Goal: Task Accomplishment & Management: Manage account settings

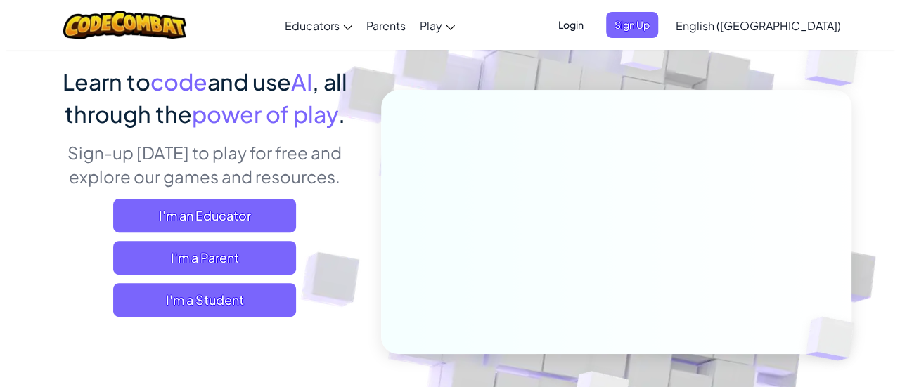
scroll to position [104, 0]
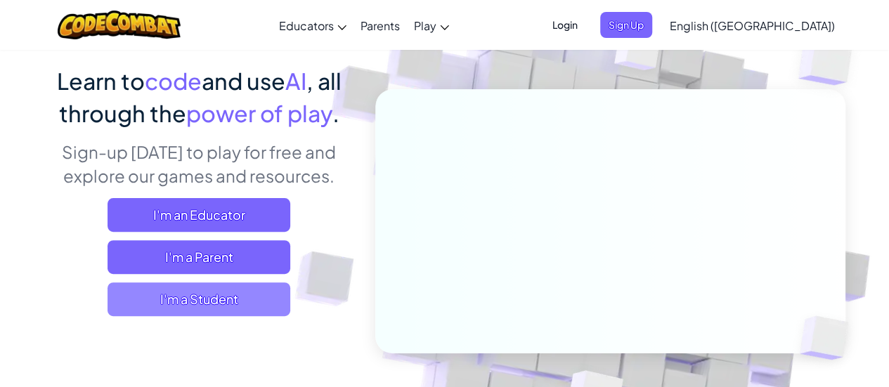
click at [212, 306] on span "I'm a Student" at bounding box center [199, 300] width 183 height 34
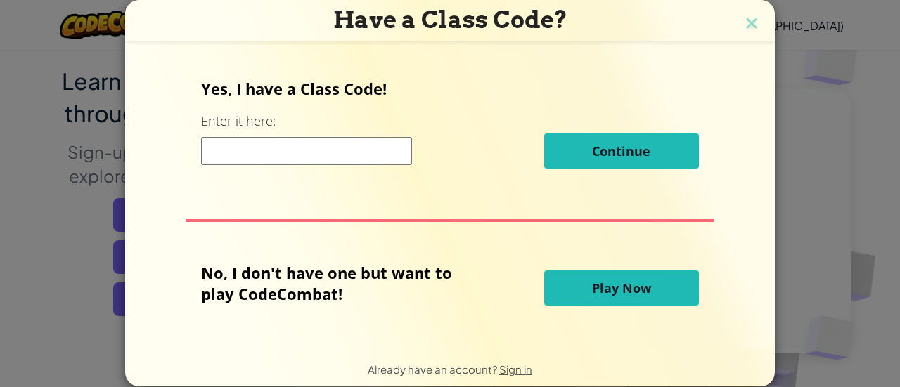
click at [264, 146] on input at bounding box center [306, 151] width 211 height 28
click at [590, 298] on button "Play Now" at bounding box center [621, 288] width 155 height 35
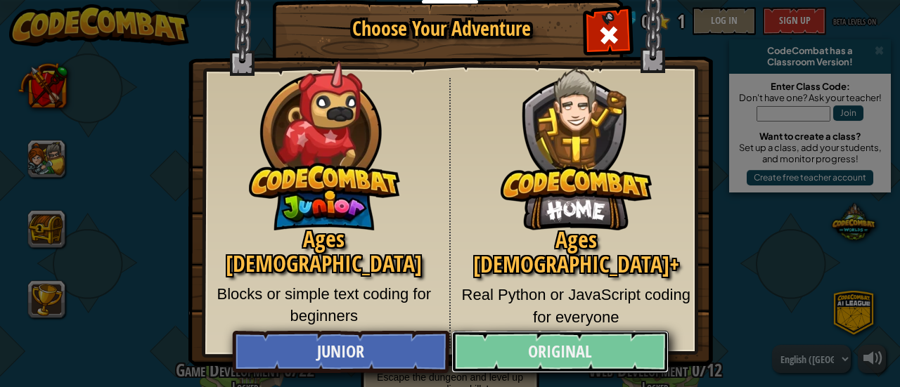
click at [541, 352] on link "Original" at bounding box center [559, 352] width 217 height 42
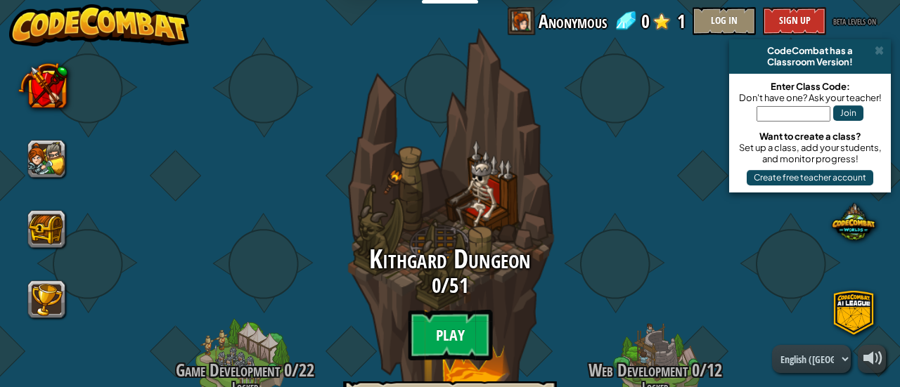
click at [434, 327] on btn "Play" at bounding box center [450, 335] width 84 height 51
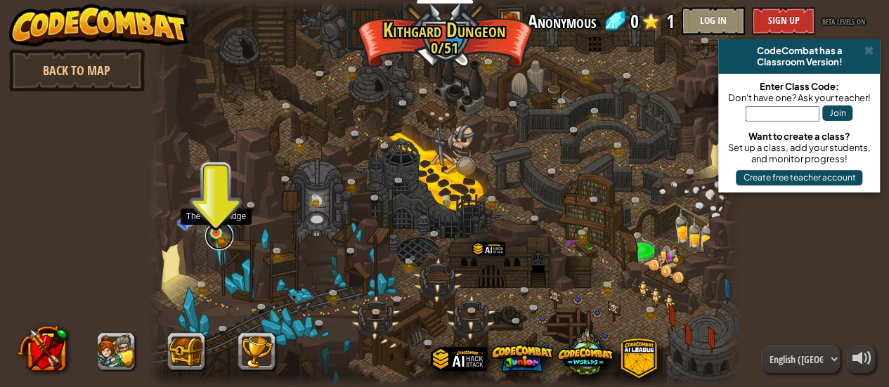
click at [219, 235] on link at bounding box center [219, 236] width 28 height 28
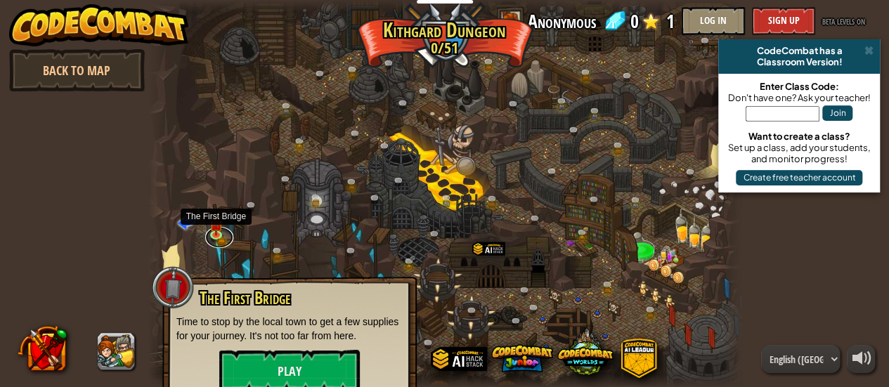
scroll to position [18, 0]
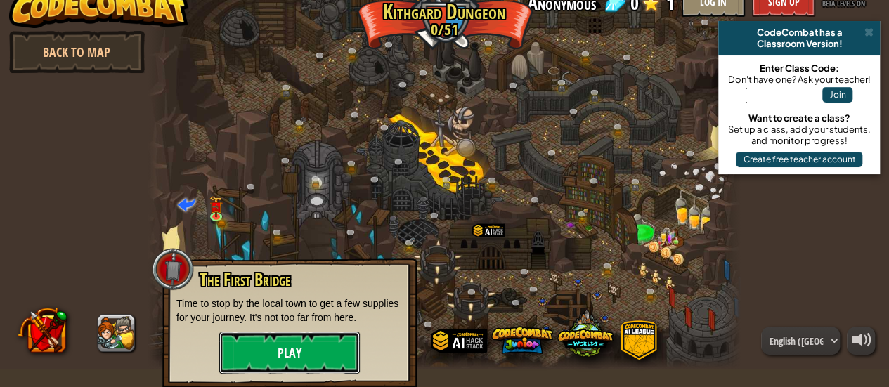
click at [295, 354] on button "Play" at bounding box center [289, 353] width 141 height 42
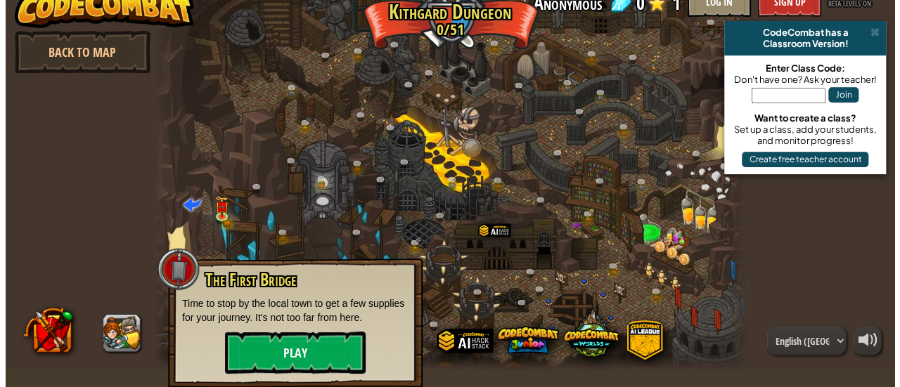
scroll to position [4, 0]
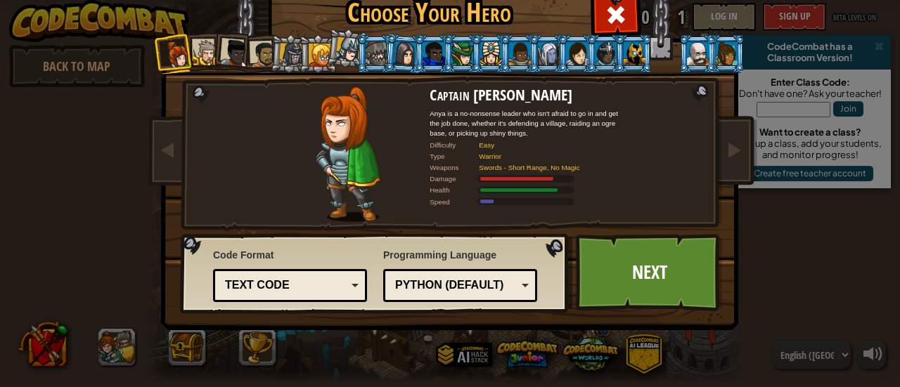
click at [342, 290] on div "Text code" at bounding box center [290, 286] width 136 height 22
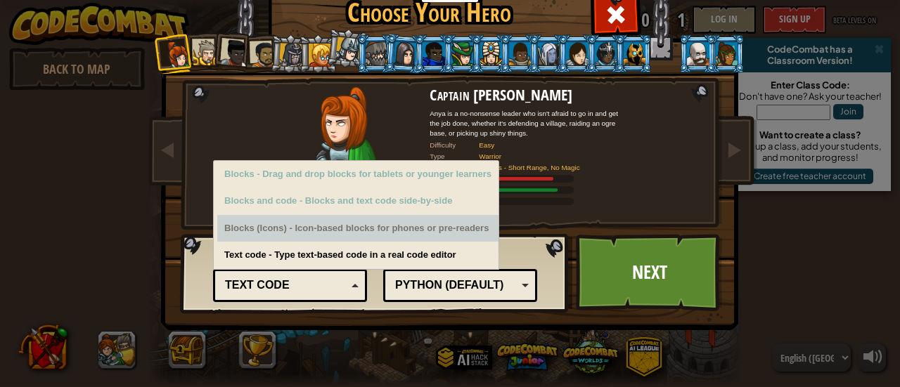
click at [456, 239] on div "Blocks (Icons) - Icon-based blocks for phones or pre-readers" at bounding box center [357, 228] width 281 height 27
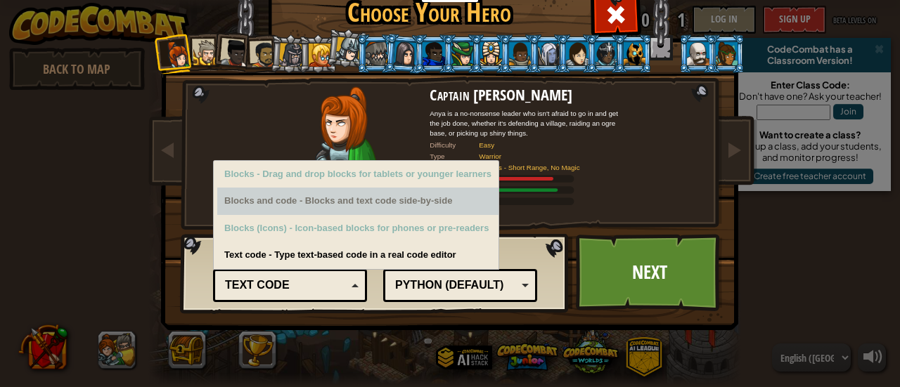
click at [439, 209] on div "Blocks and code - Blocks and text code side-by-side" at bounding box center [357, 201] width 281 height 27
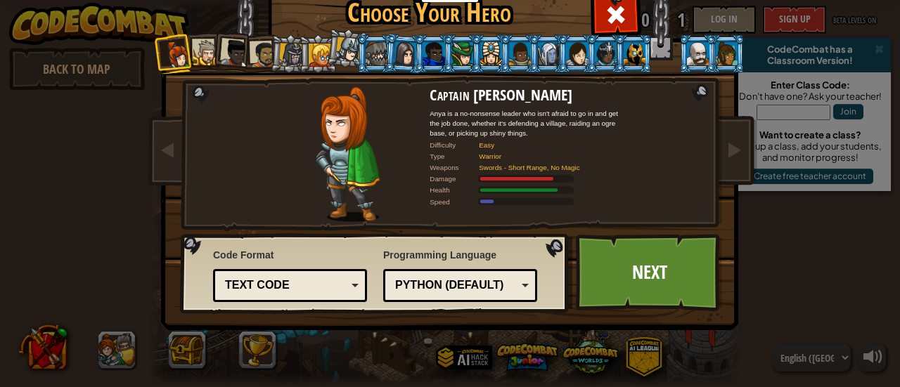
click at [405, 262] on div "Code Format Text code Blocks and code Blocks Blocks (Icons) Text code Blocks - …" at bounding box center [375, 274] width 380 height 72
click at [453, 285] on div "Python (Default)" at bounding box center [456, 286] width 122 height 16
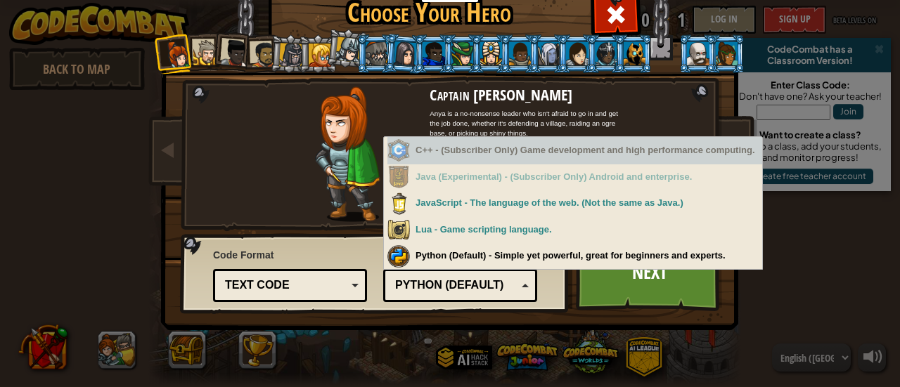
click at [491, 150] on div "C++ - (Subscriber Only) Game development and high performance computing." at bounding box center [574, 150] width 375 height 27
click at [321, 152] on img at bounding box center [347, 154] width 65 height 136
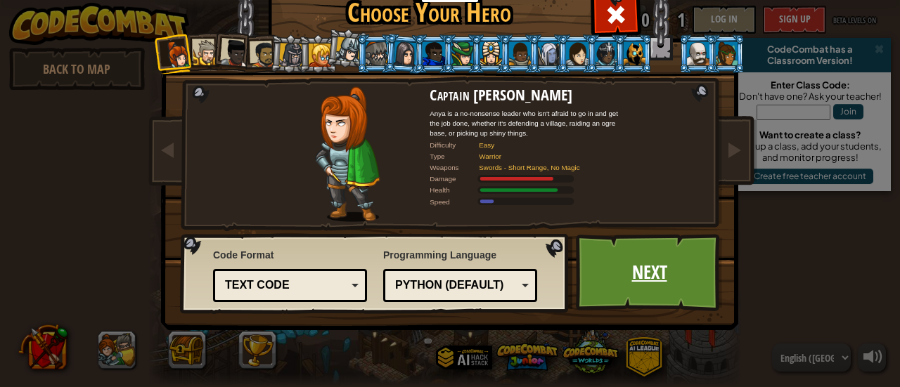
click at [669, 244] on link "Next" at bounding box center [649, 272] width 147 height 77
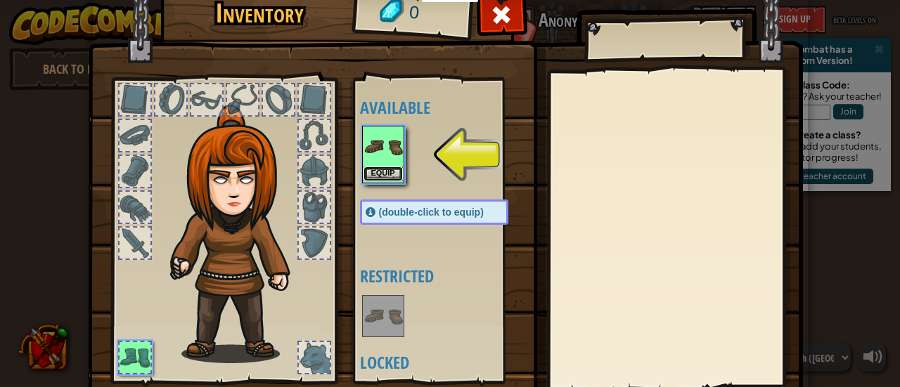
click at [367, 167] on button "Equip" at bounding box center [382, 174] width 39 height 15
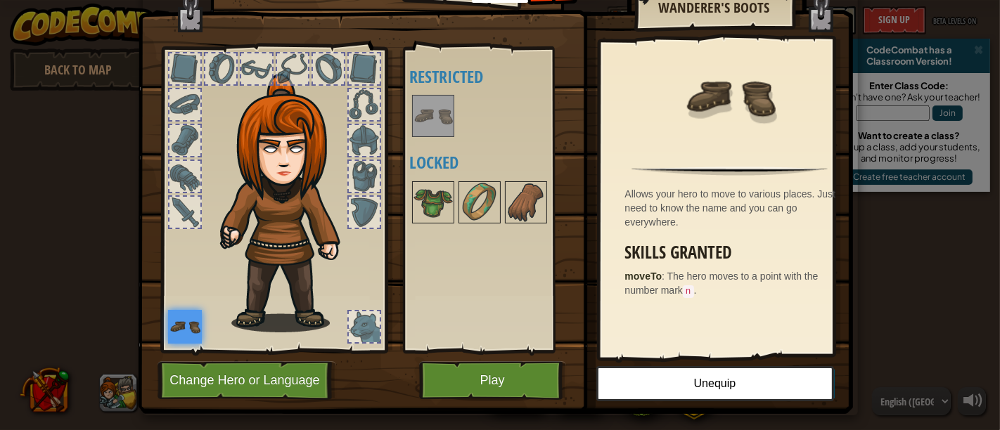
scroll to position [54, 0]
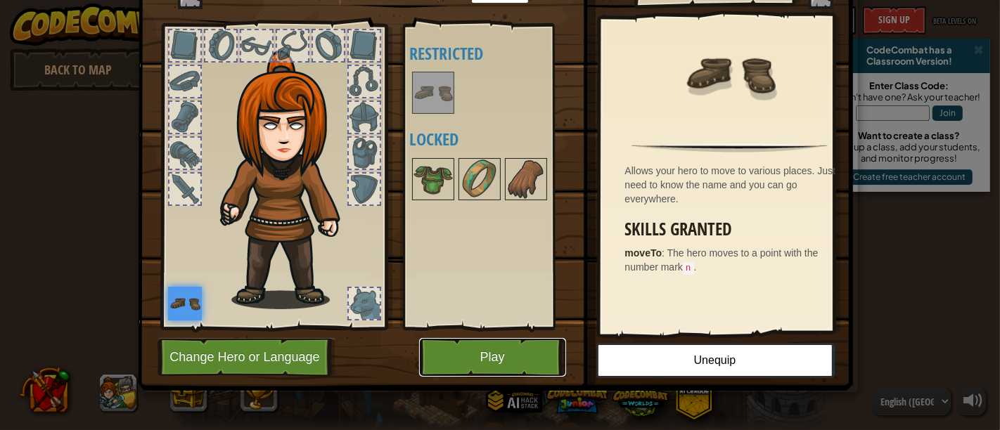
click at [486, 354] on button "Play" at bounding box center [492, 357] width 147 height 39
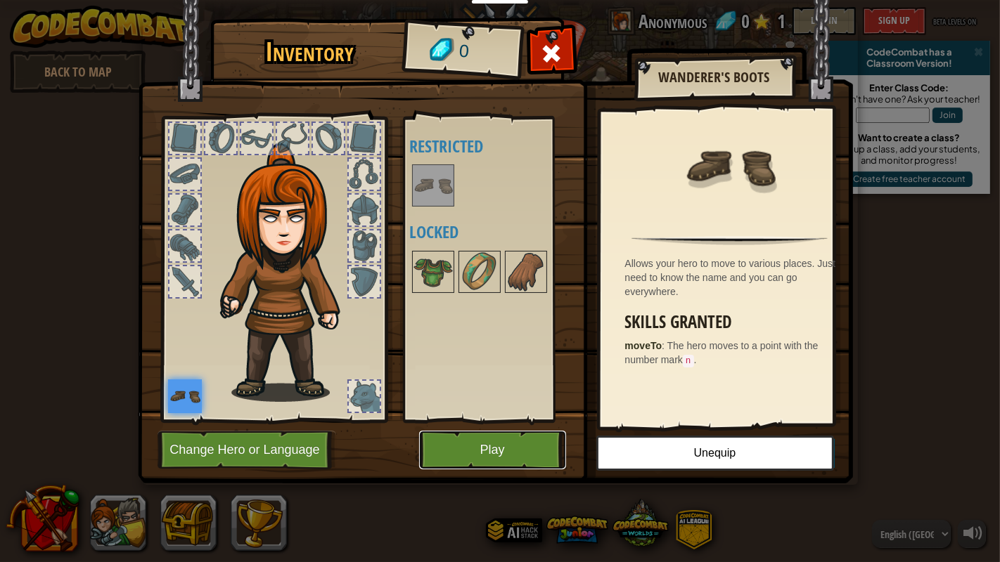
scroll to position [0, 0]
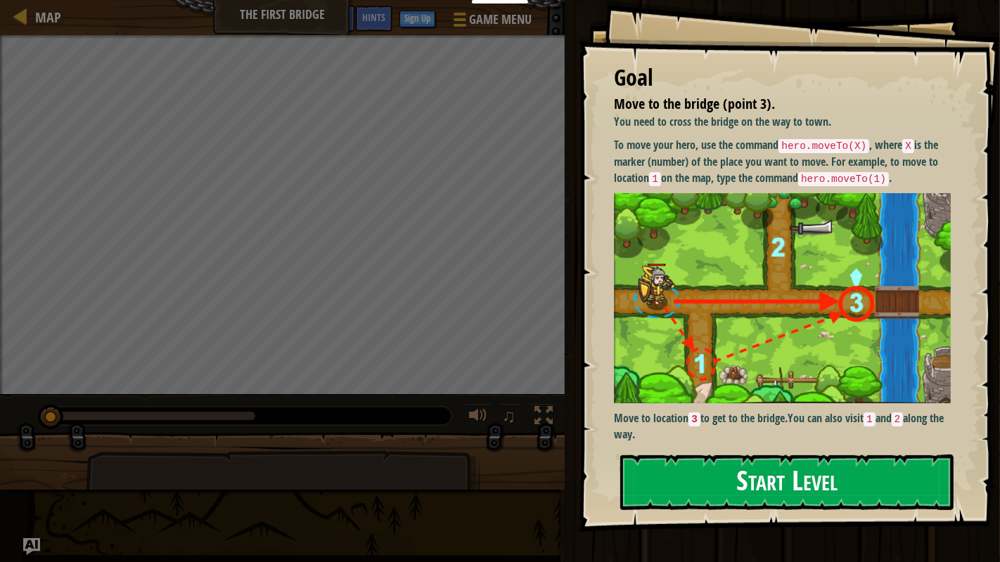
click at [815, 387] on button "Start Level" at bounding box center [786, 483] width 333 height 56
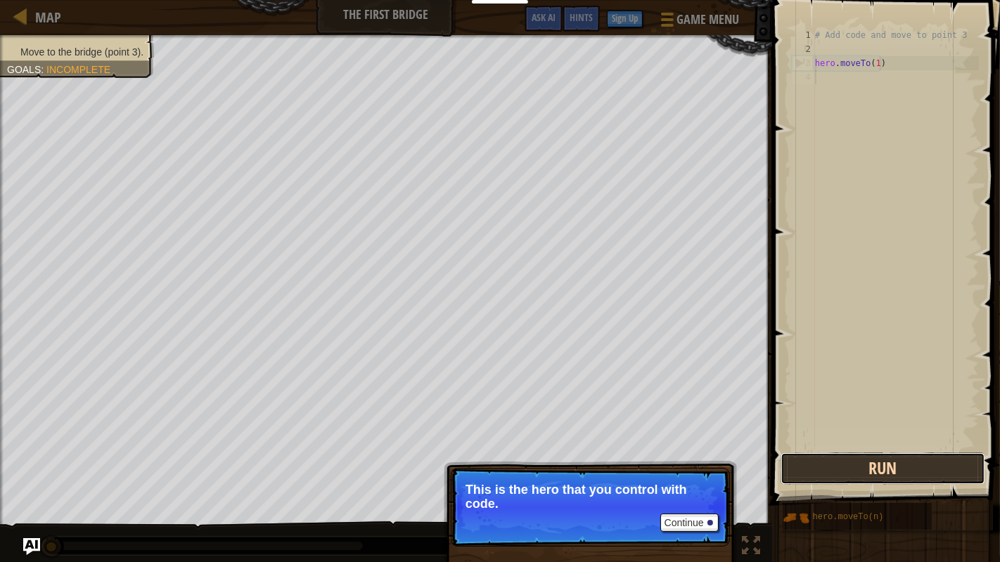
click at [880, 387] on button "Run" at bounding box center [882, 469] width 205 height 32
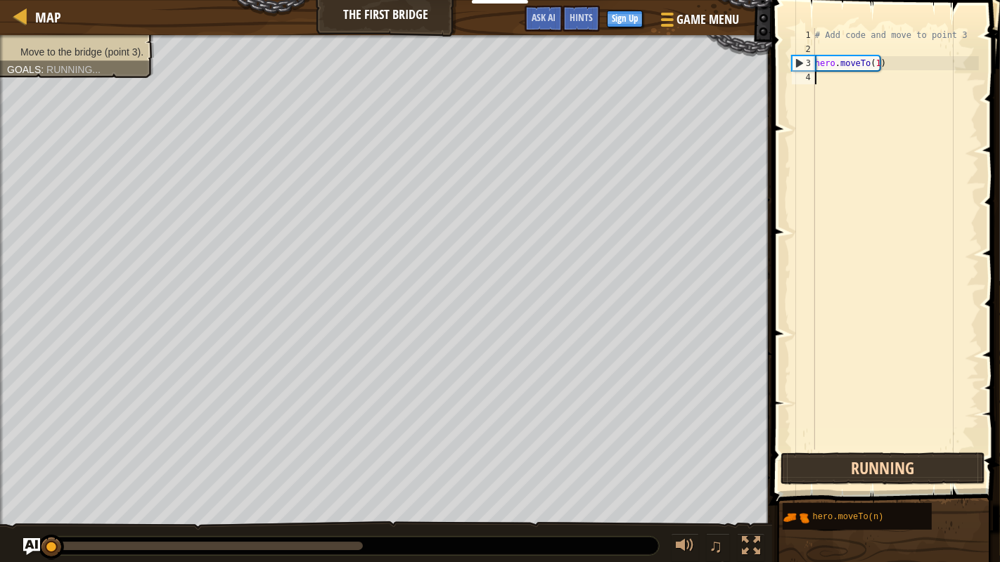
scroll to position [6, 0]
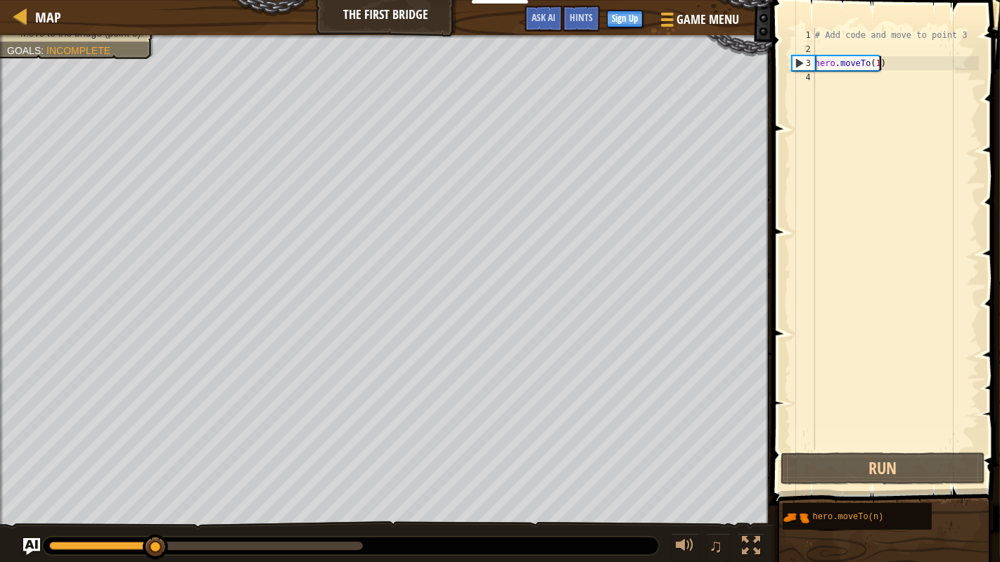
click at [889, 67] on div "# Add code and move to point 3 hero . moveTo ( 1 )" at bounding box center [895, 253] width 167 height 450
type textarea "hero.moveTo(1)"
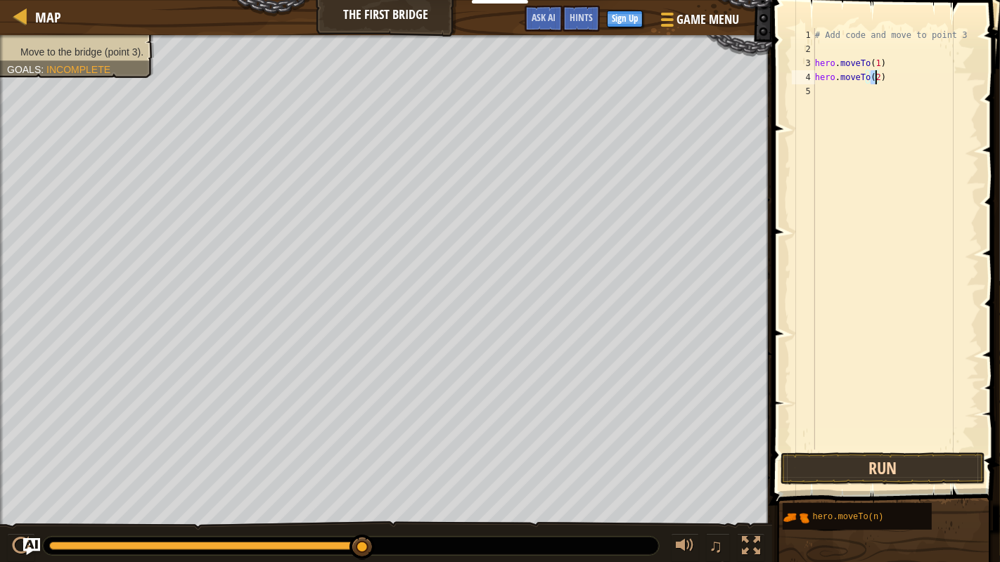
type textarea "hero.moveTo(2)"
click at [866, 387] on button "Run" at bounding box center [882, 469] width 205 height 32
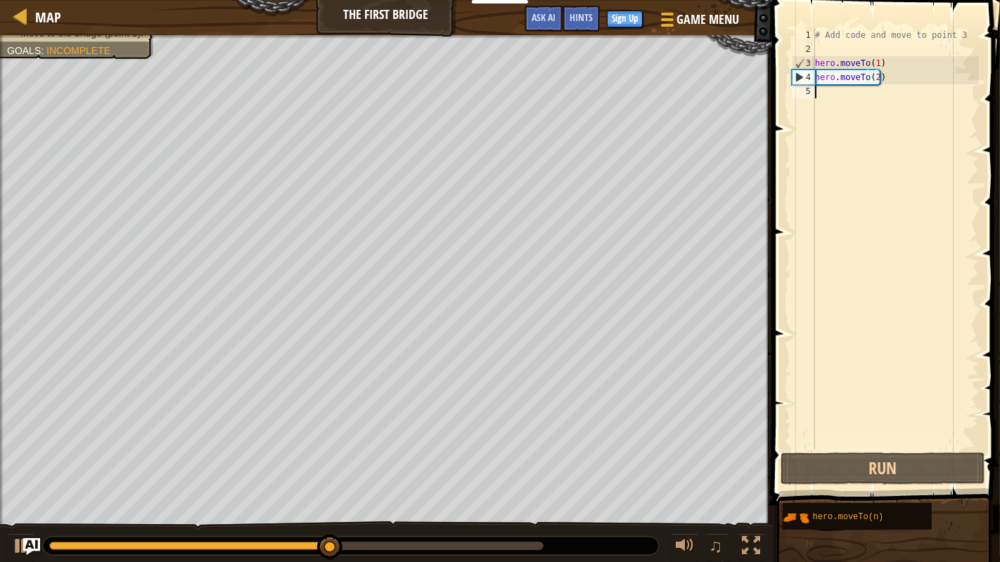
click at [823, 97] on div "# Add code and move to point 3 hero . moveTo ( 1 ) hero . moveTo ( 2 )" at bounding box center [895, 253] width 167 height 450
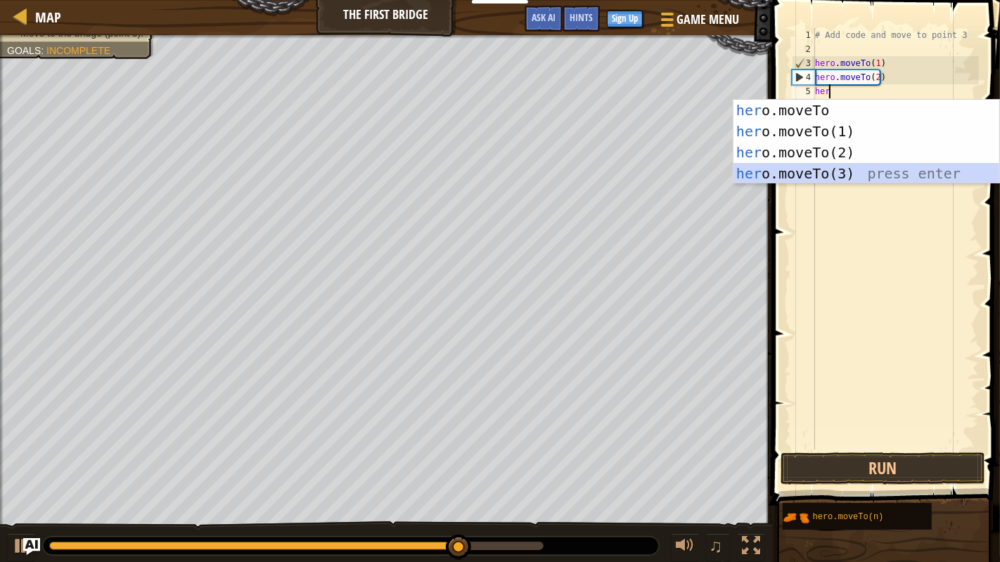
type textarea "hero.moveTo(3)"
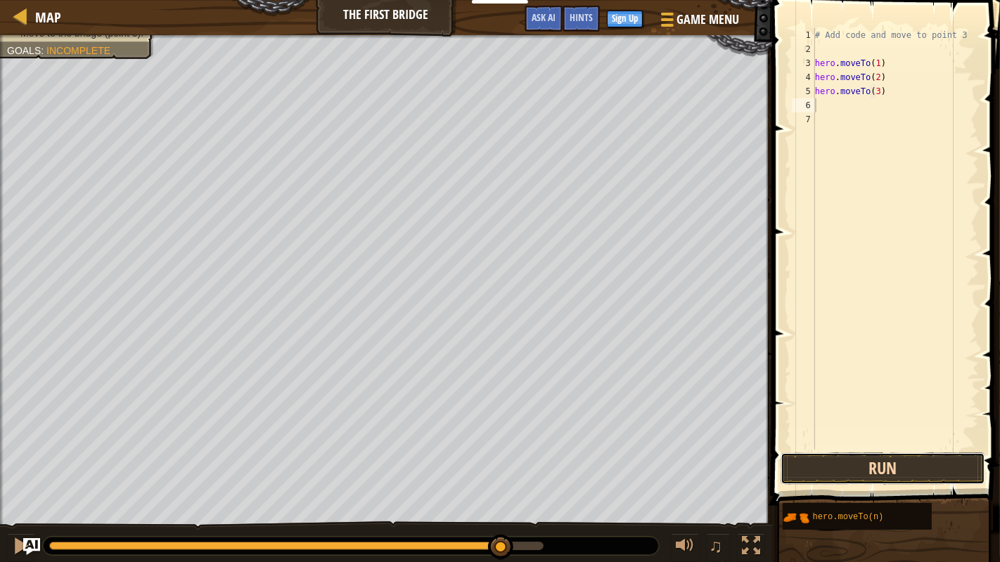
click at [889, 387] on button "Run" at bounding box center [882, 469] width 205 height 32
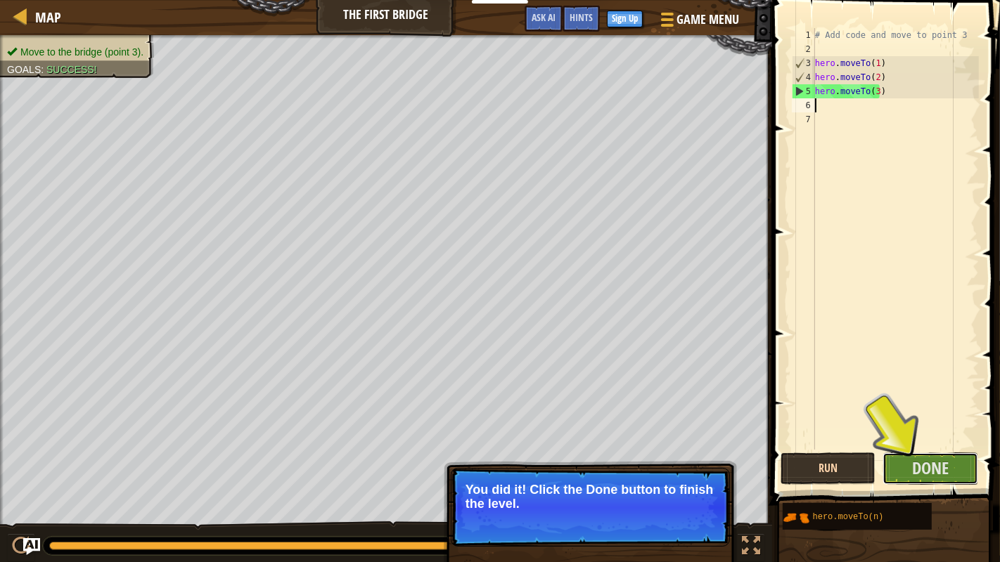
click at [889, 387] on button "Done" at bounding box center [930, 469] width 96 height 32
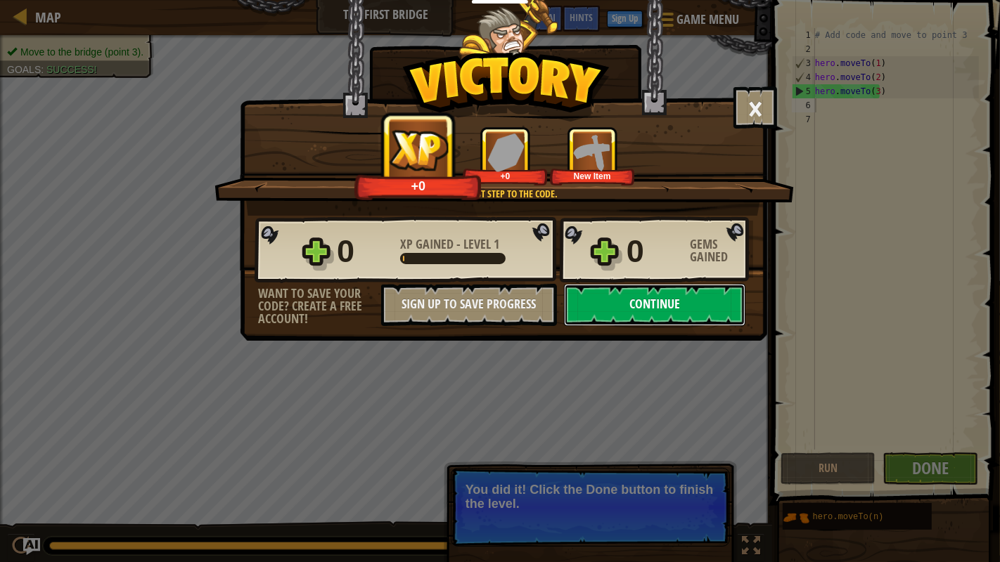
click at [671, 309] on button "Continue" at bounding box center [654, 305] width 181 height 42
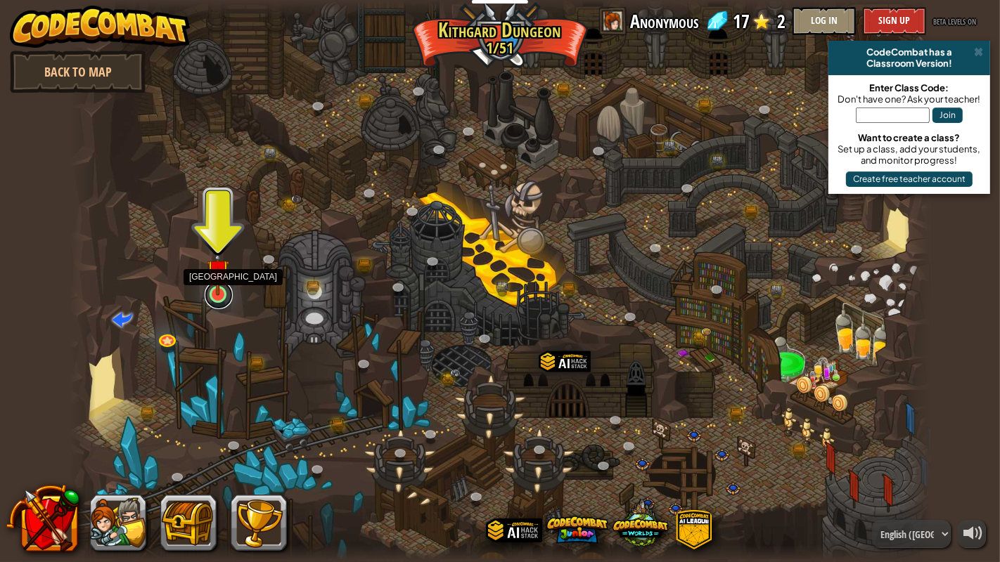
click at [221, 300] on link at bounding box center [219, 295] width 28 height 28
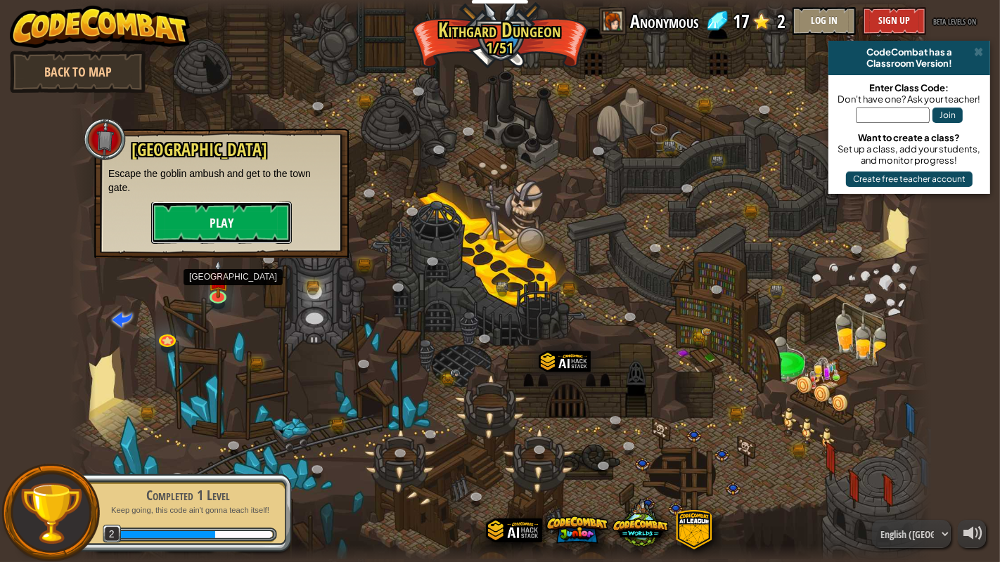
click at [226, 213] on button "Play" at bounding box center [221, 223] width 141 height 42
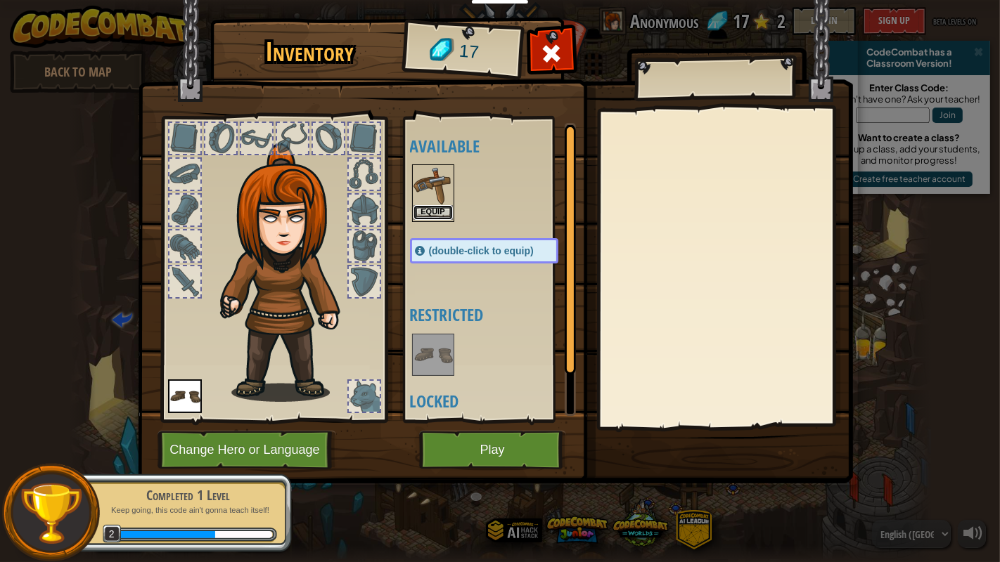
click at [439, 206] on button "Equip" at bounding box center [432, 212] width 39 height 15
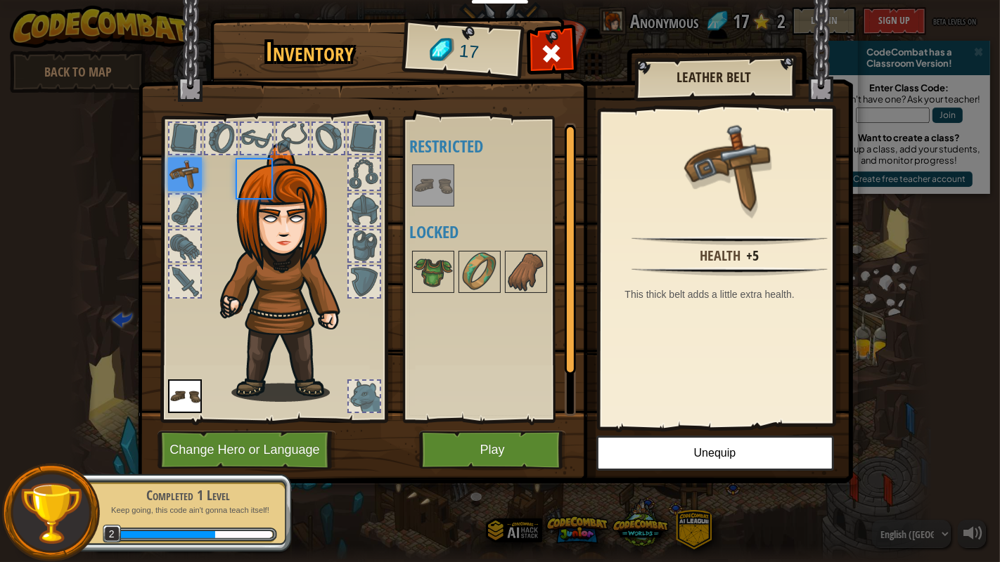
click at [439, 206] on div at bounding box center [433, 185] width 42 height 42
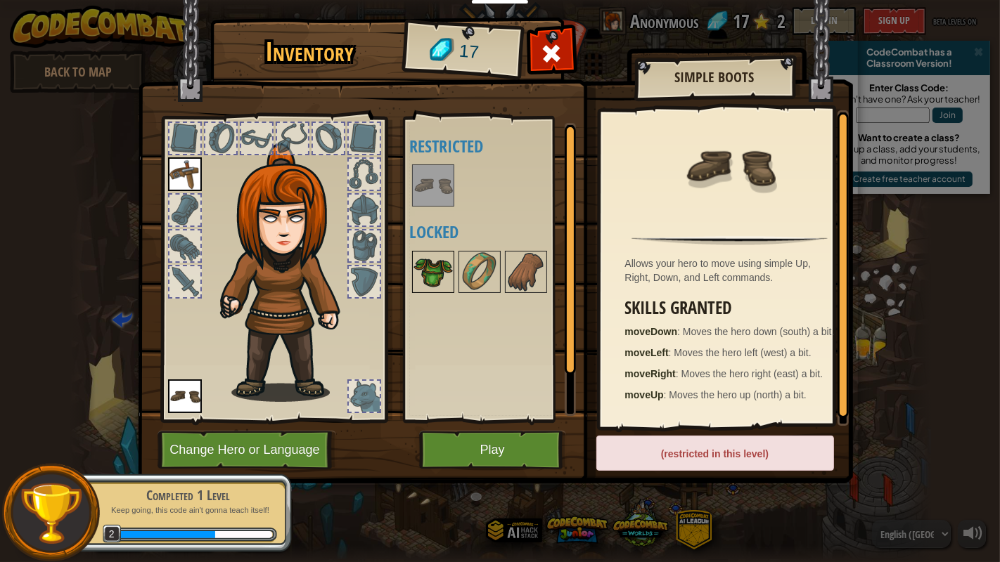
click at [436, 276] on img at bounding box center [432, 271] width 39 height 39
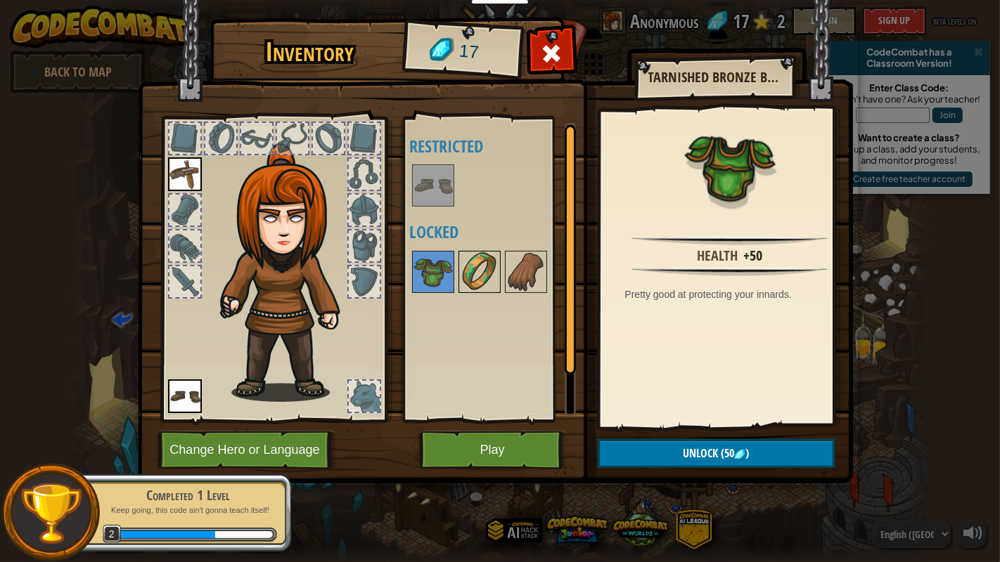
click at [470, 276] on img at bounding box center [479, 271] width 39 height 39
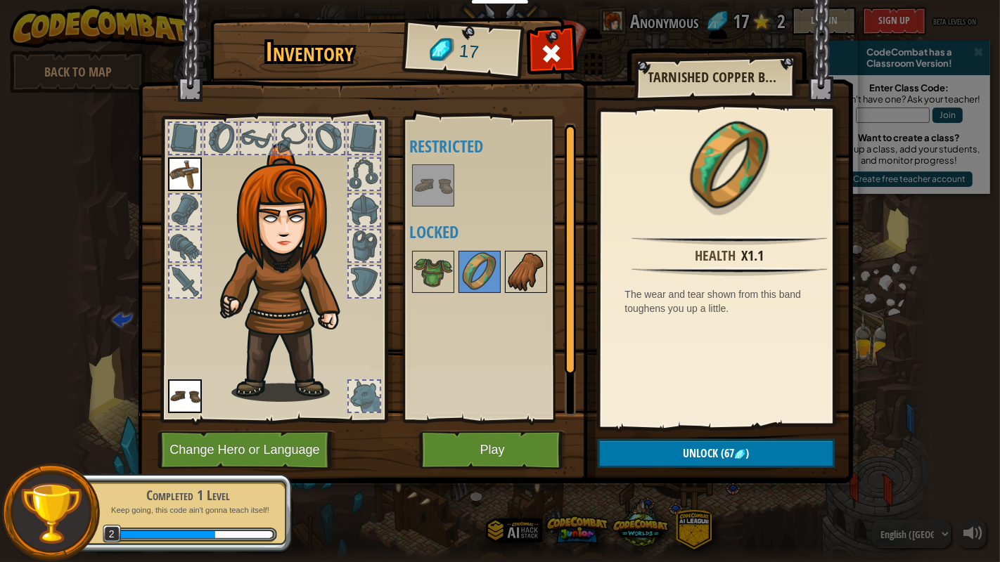
click at [514, 272] on img at bounding box center [525, 271] width 39 height 39
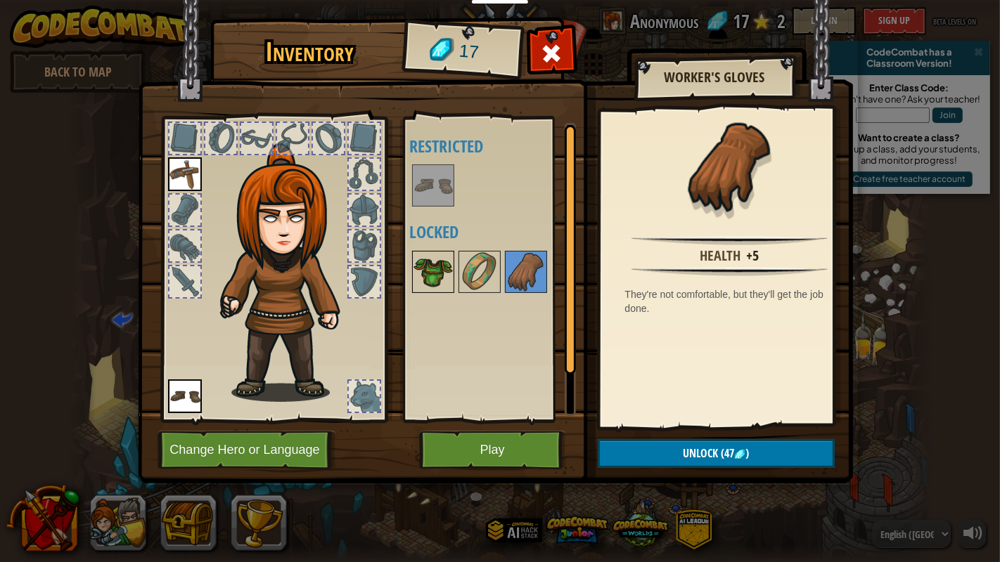
click at [434, 272] on img at bounding box center [432, 271] width 39 height 39
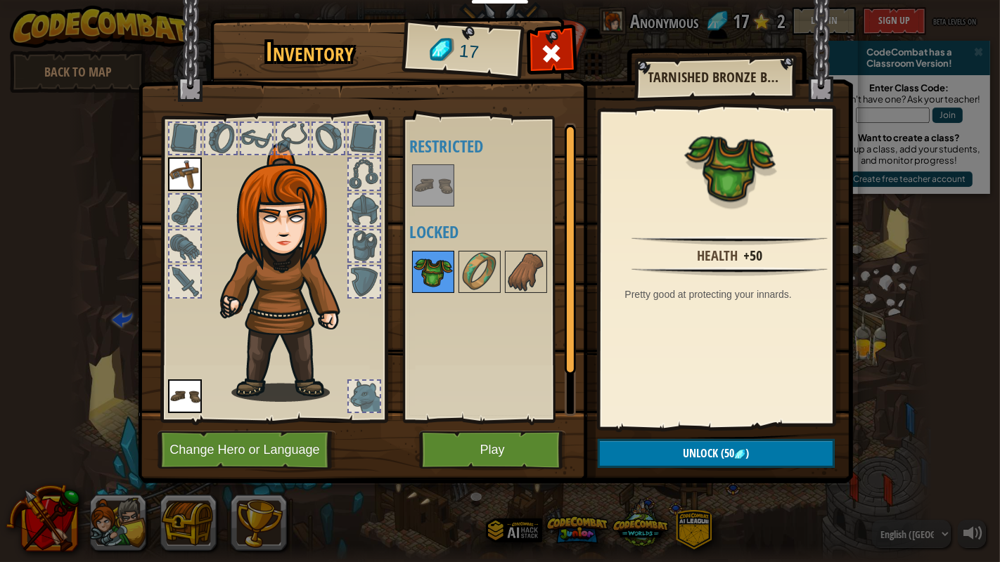
click at [434, 272] on img at bounding box center [432, 271] width 39 height 39
click at [498, 387] on button "Play" at bounding box center [492, 450] width 147 height 39
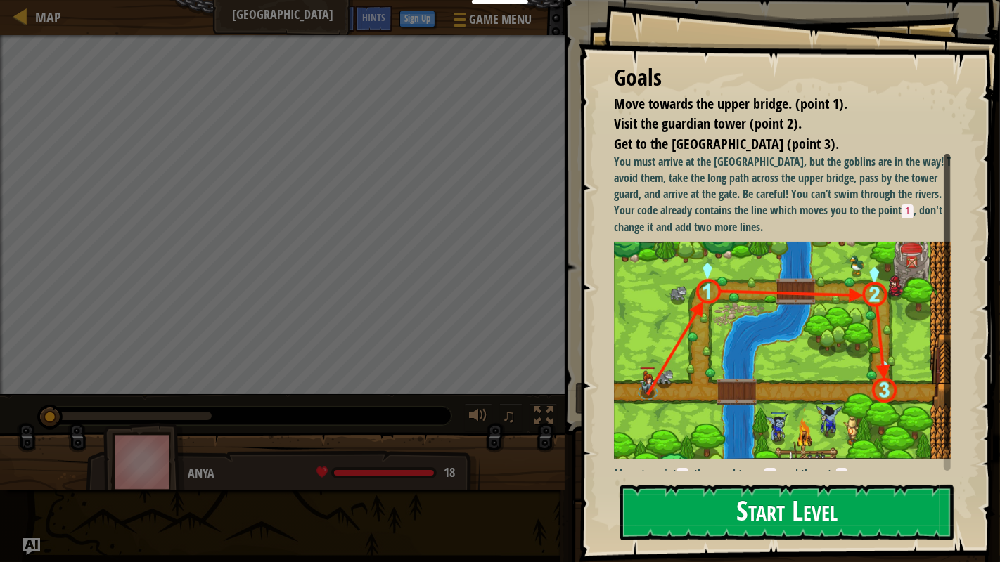
click at [811, 387] on button "Start Level" at bounding box center [786, 513] width 333 height 56
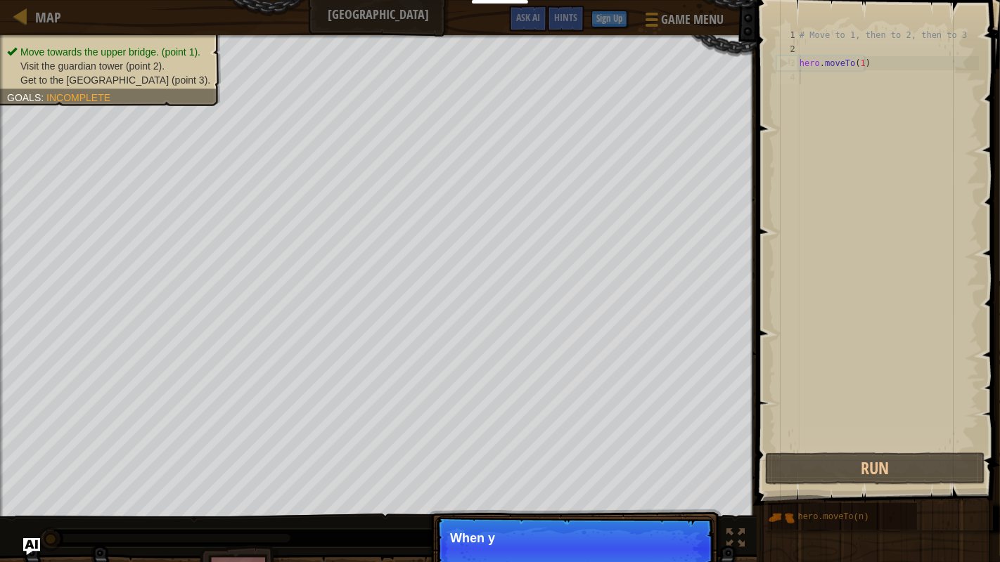
click at [835, 78] on div "# Move to 1, then to 2, then to 3 hero . moveTo ( 1 )" at bounding box center [887, 253] width 182 height 450
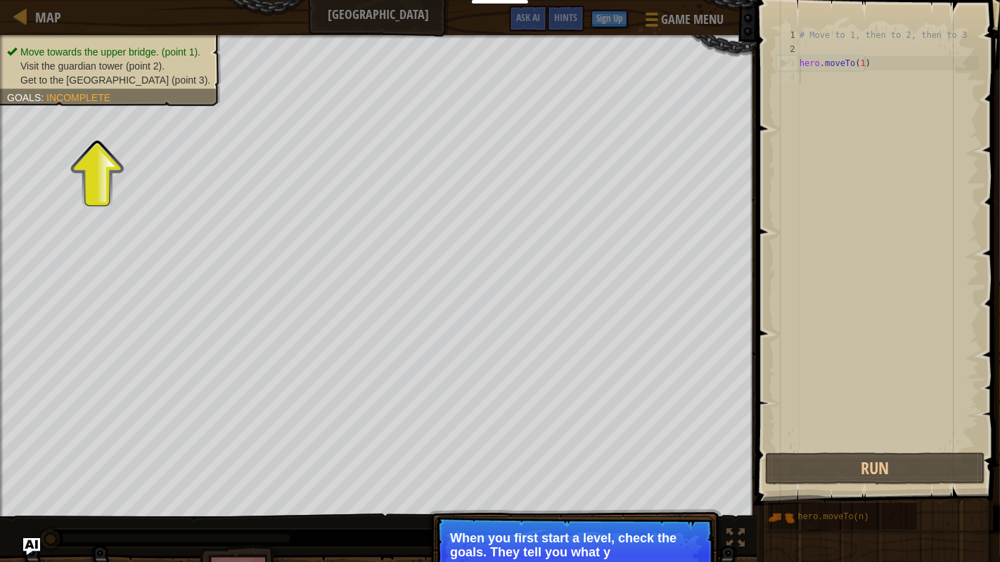
click at [610, 387] on p "When you first start a level, check the goals. They tell you what y" at bounding box center [575, 545] width 250 height 28
click at [837, 94] on div "# Move to 1, then to 2, then to 3 hero . moveTo ( 1 )" at bounding box center [887, 253] width 182 height 450
click at [89, 96] on span "Incomplete" at bounding box center [78, 97] width 64 height 11
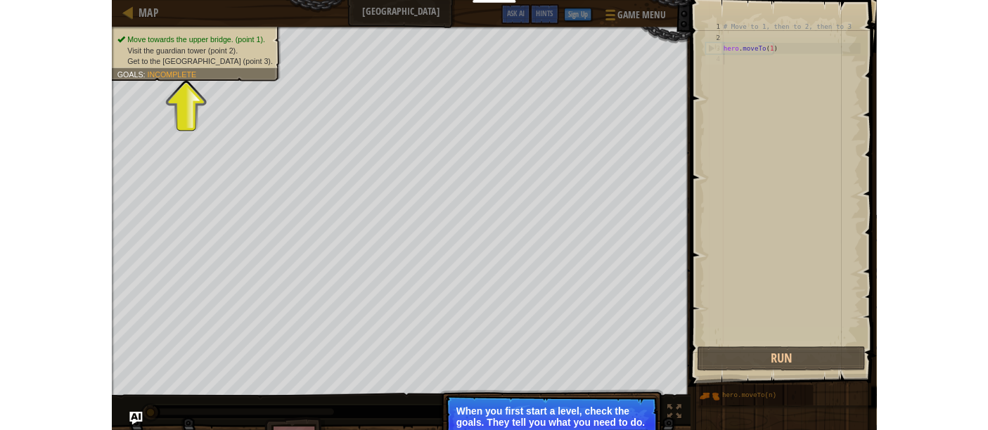
scroll to position [6, 0]
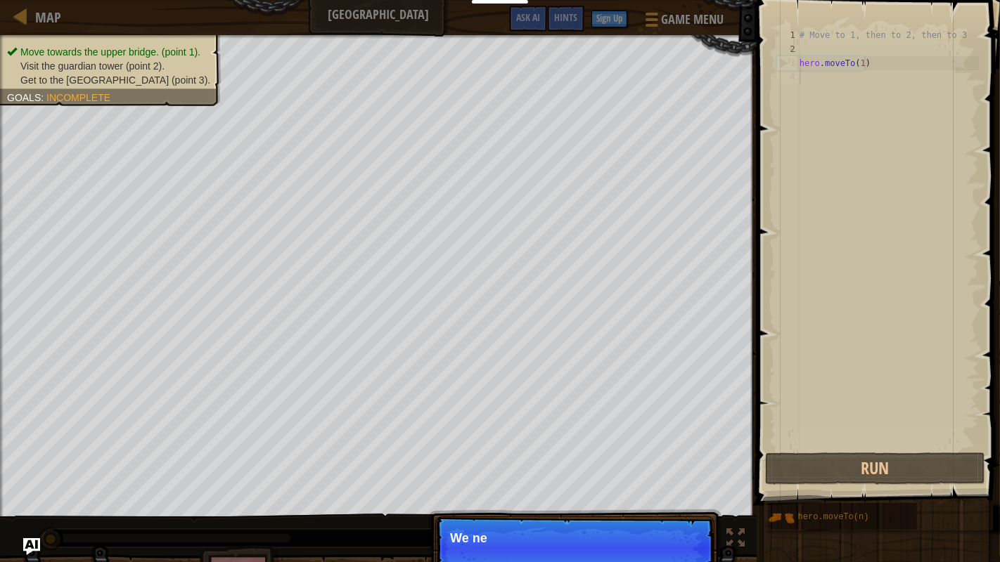
click at [146, 56] on span "Move towards the upper bridge. (point 1)." at bounding box center [110, 51] width 180 height 11
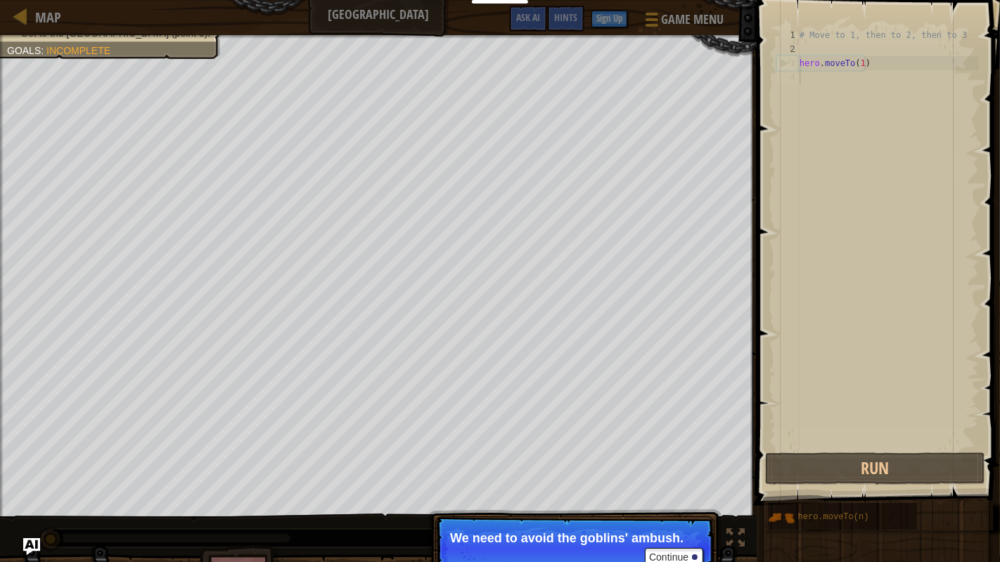
click at [681, 387] on p "We need to avoid the goblins' ambush." at bounding box center [575, 538] width 250 height 14
click at [680, 387] on button "Continue" at bounding box center [674, 557] width 58 height 18
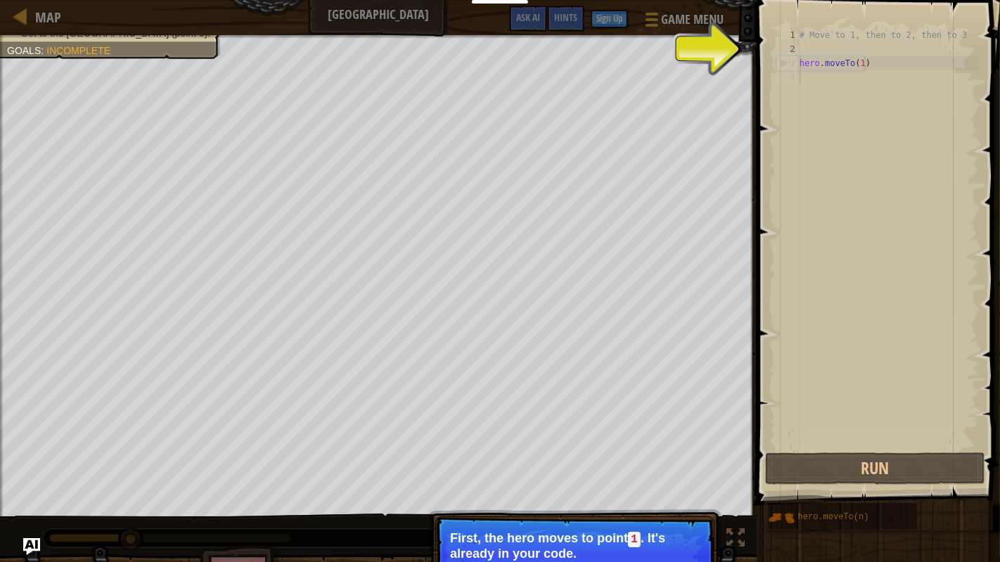
click at [888, 72] on div "# Move to 1, then to 2, then to 3 hero . moveTo ( 1 )" at bounding box center [887, 253] width 182 height 450
click at [872, 63] on div "# Move to 1, then to 2, then to 3 hero . moveTo ( 1 )" at bounding box center [887, 253] width 182 height 450
type textarea "hero.moveTo(1)"
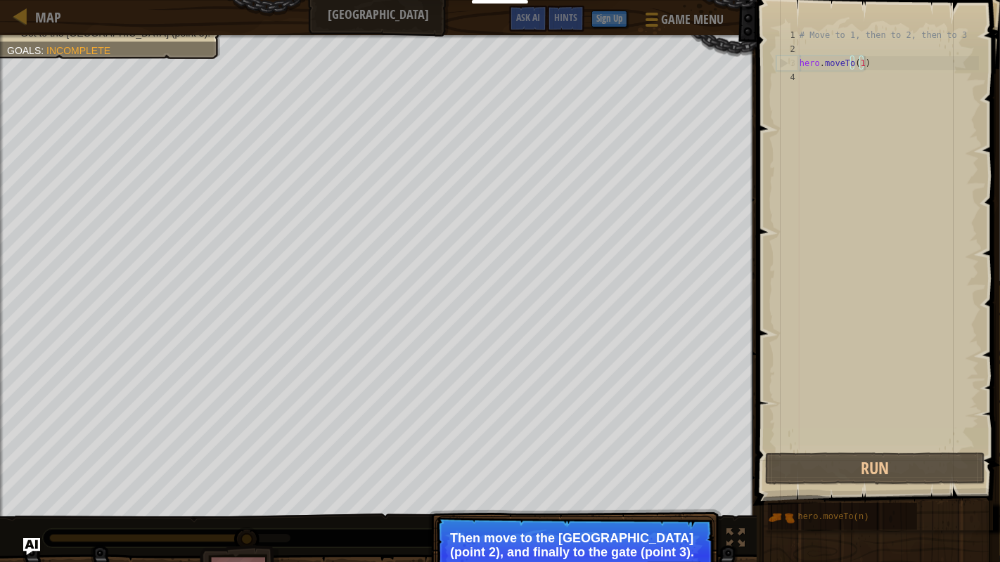
click at [644, 387] on p "Then move to the Guard tower (point 2), and finally to the gate (point 3)." at bounding box center [575, 545] width 250 height 28
click at [673, 387] on p "Then move to the Guard tower (point 2), and finally to the gate (point 3)." at bounding box center [575, 545] width 250 height 28
click at [881, 66] on div "# Move to 1, then to 2, then to 3 hero . moveTo ( 1 )" at bounding box center [887, 253] width 182 height 450
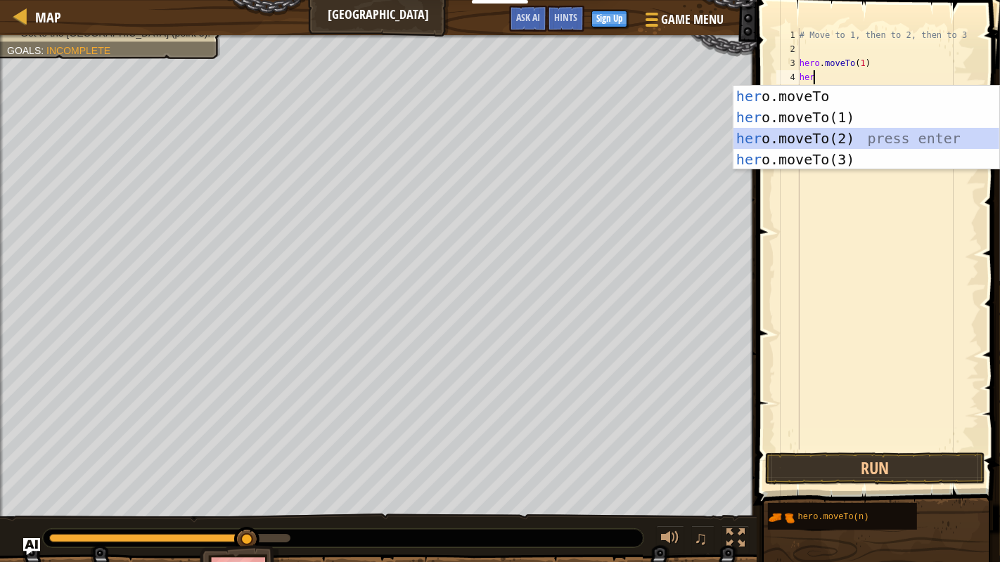
type textarea "hero.moveTo(2)"
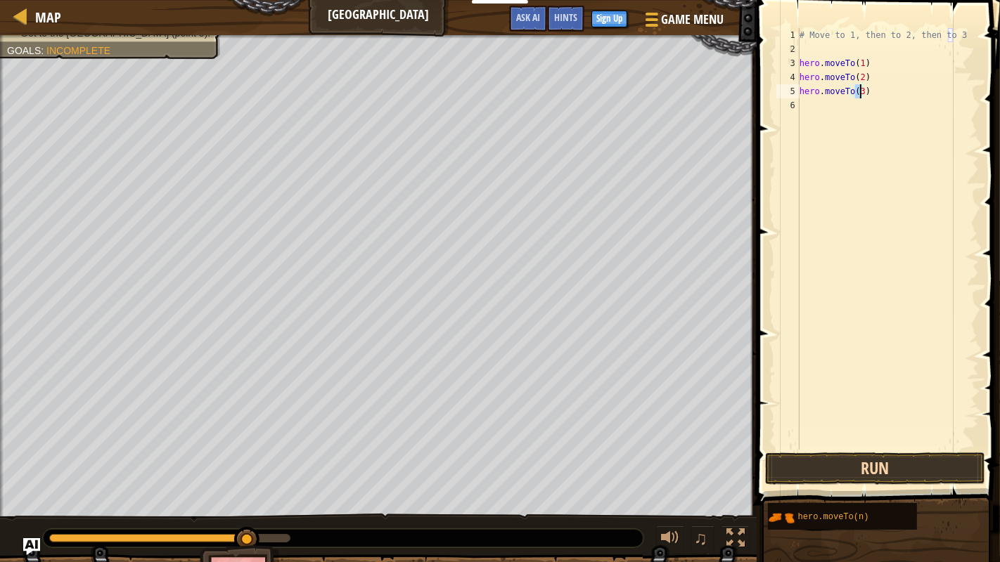
type textarea "hero.moveTo(3)"
click at [839, 387] on button "Run" at bounding box center [874, 469] width 219 height 32
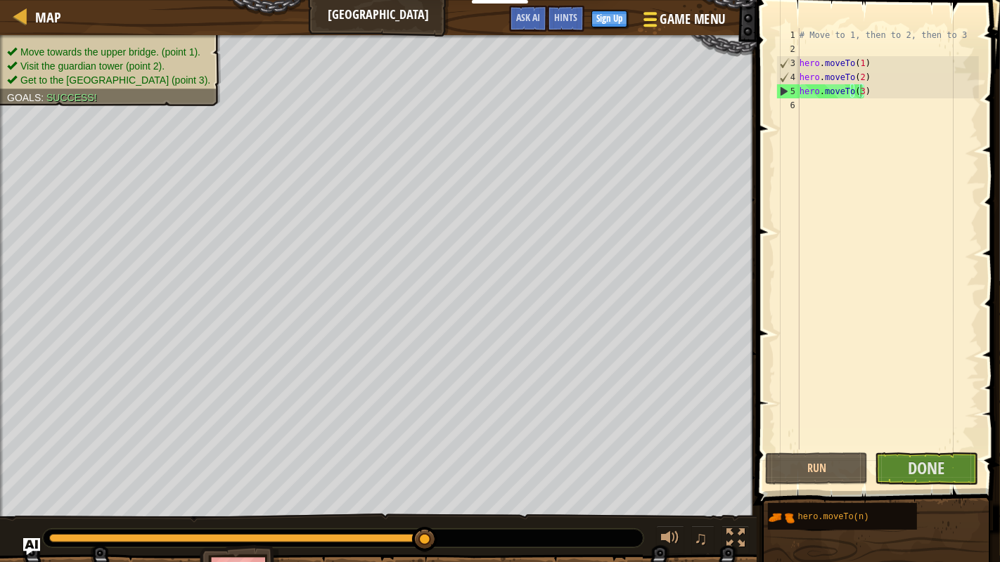
click at [654, 20] on span at bounding box center [649, 19] width 13 height 3
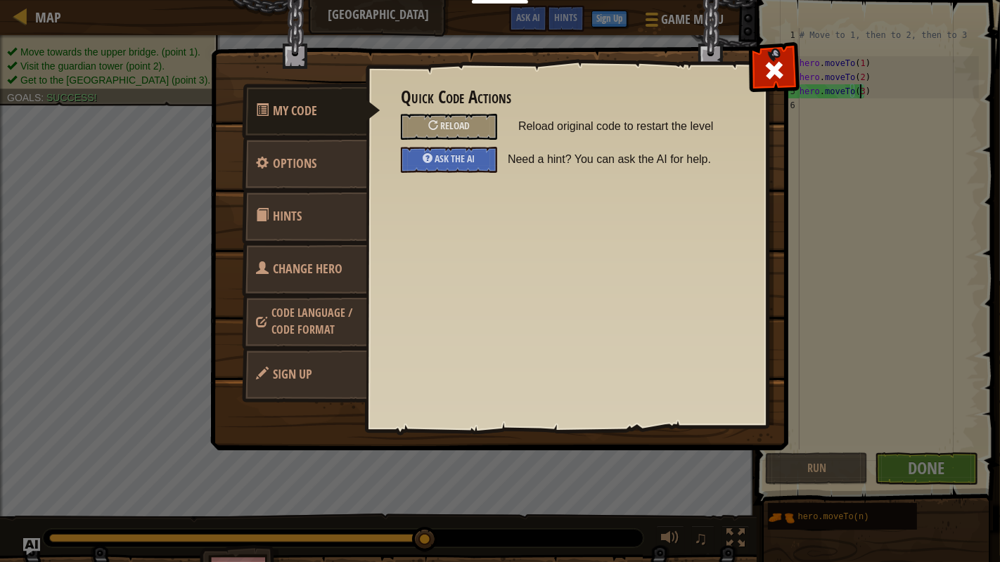
click at [297, 309] on span "Code Language / Code Format" at bounding box center [311, 321] width 81 height 32
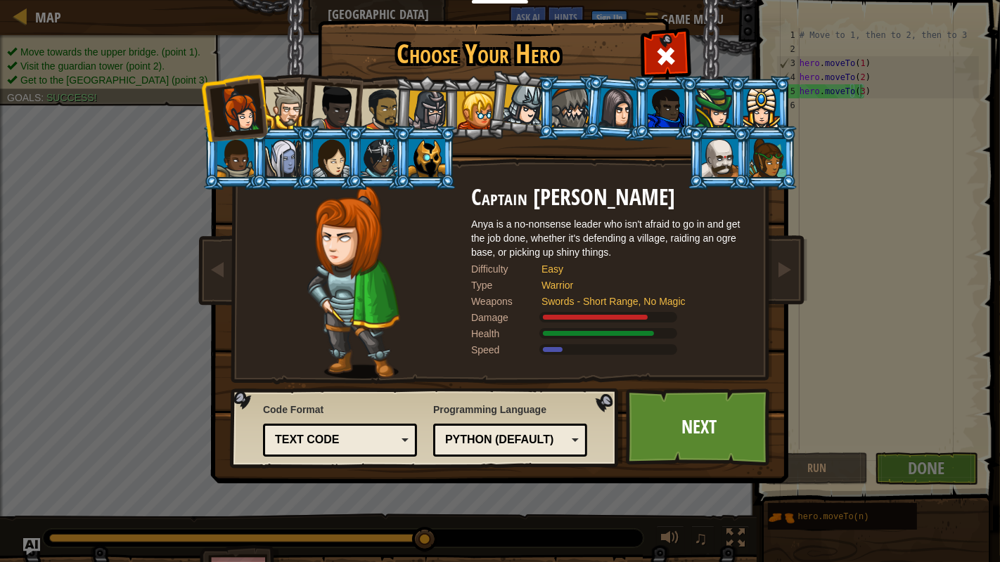
click at [401, 387] on div "Text code" at bounding box center [340, 441] width 136 height 22
click at [347, 297] on img at bounding box center [353, 282] width 92 height 193
click at [209, 261] on span at bounding box center [217, 269] width 17 height 17
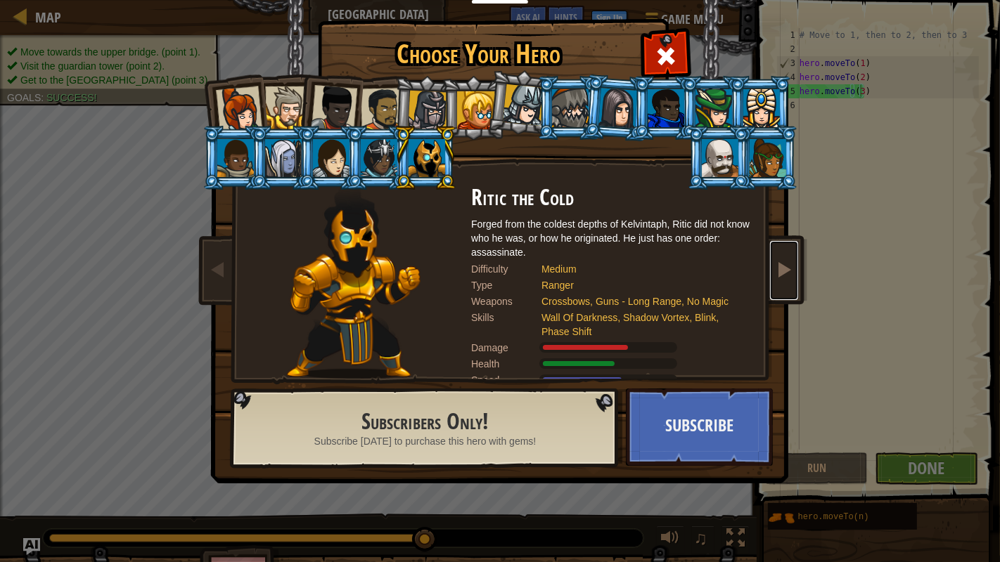
click at [790, 271] on span at bounding box center [783, 269] width 17 height 17
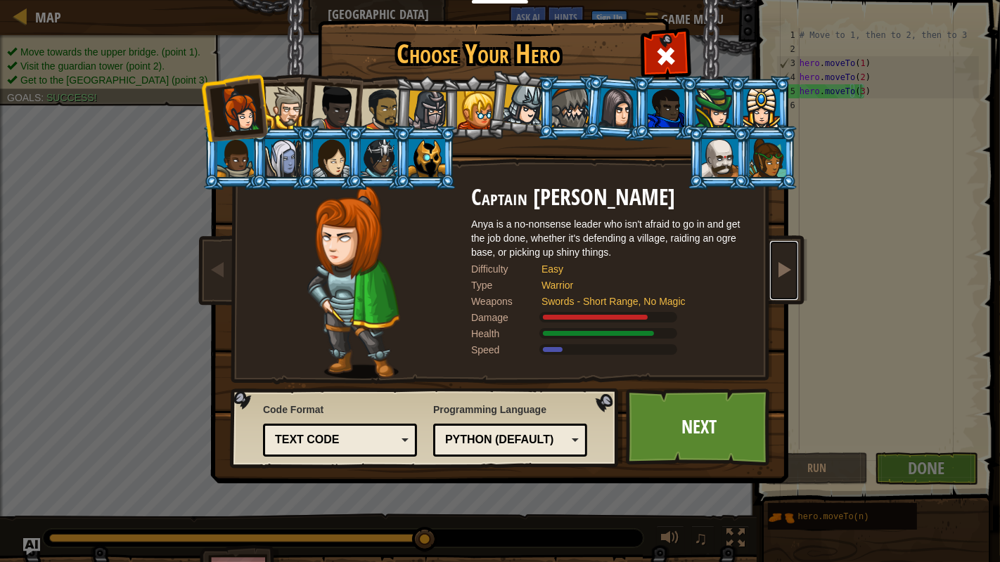
click at [790, 271] on span at bounding box center [783, 269] width 17 height 17
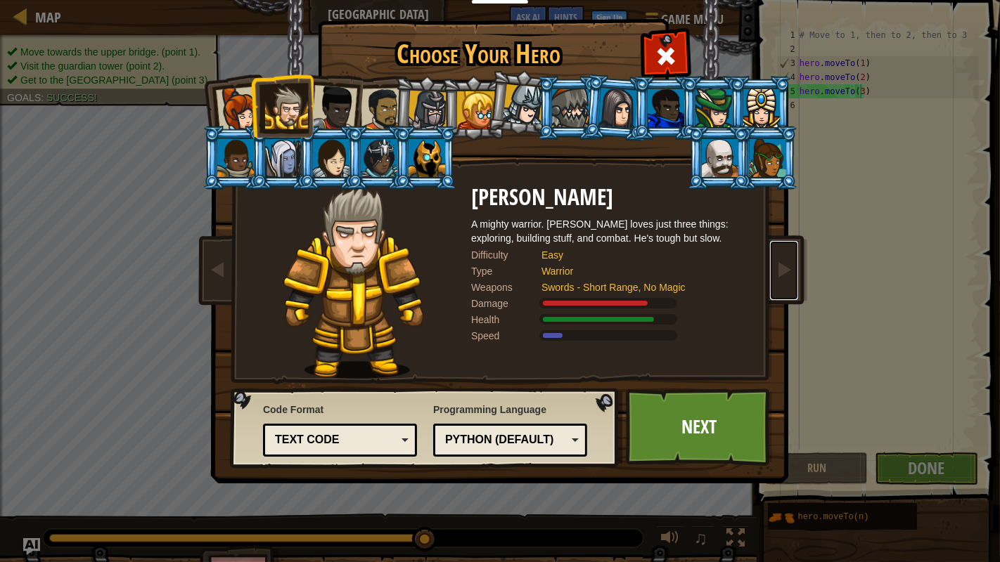
click at [361, 387] on div "Text code" at bounding box center [340, 441] width 136 height 22
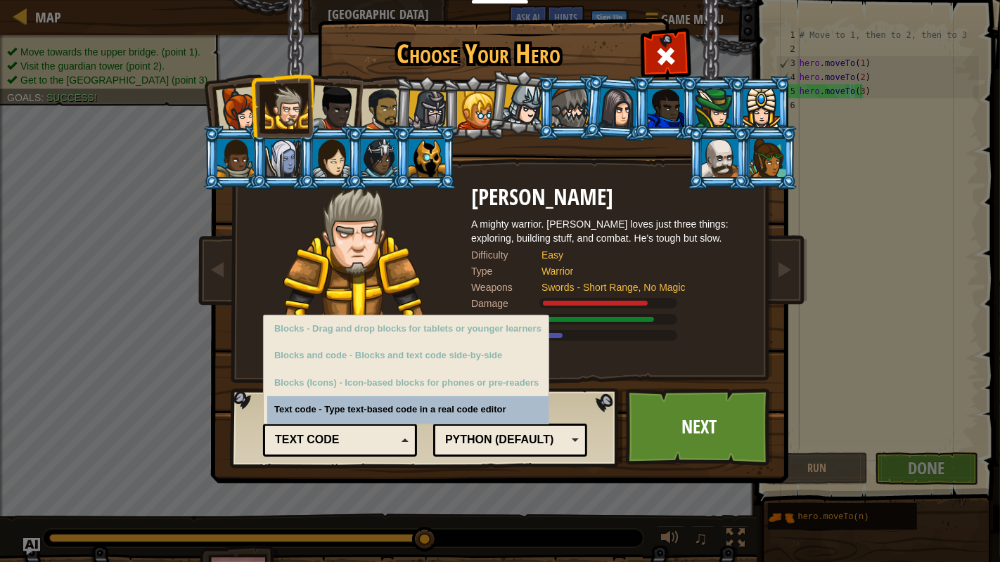
click at [361, 387] on div "Text code" at bounding box center [340, 441] width 136 height 22
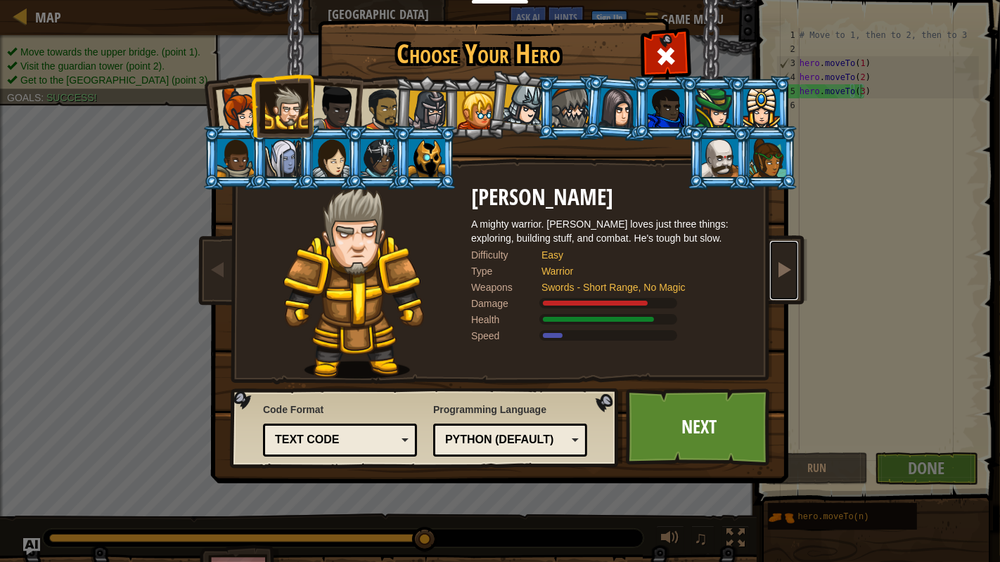
click at [792, 252] on link at bounding box center [784, 270] width 28 height 59
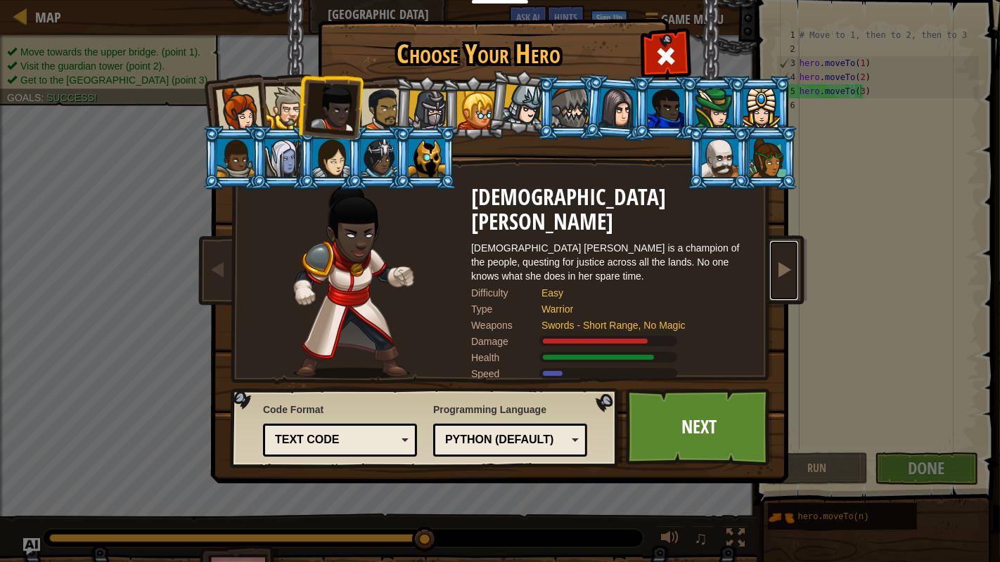
click at [792, 252] on link at bounding box center [784, 270] width 28 height 59
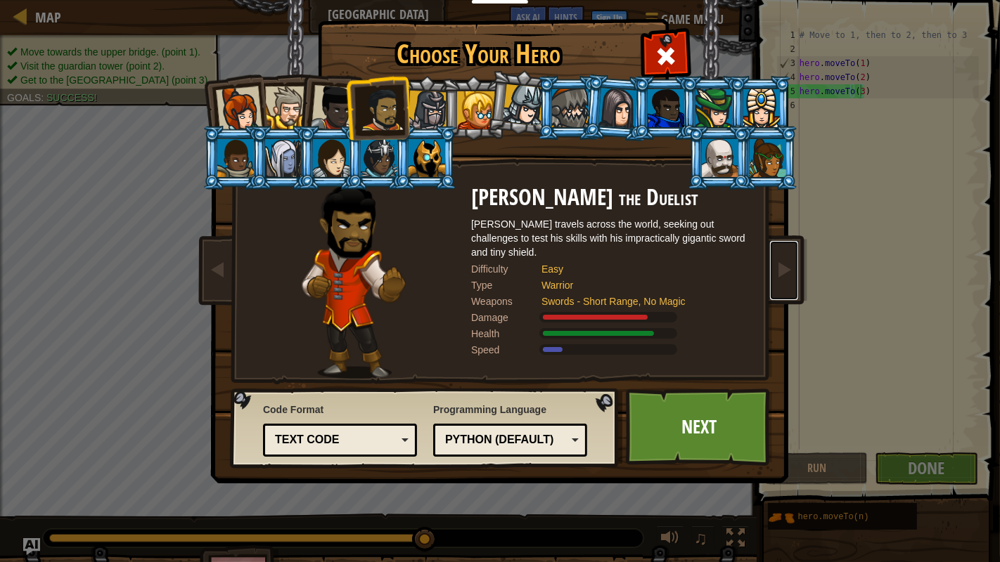
click at [346, 387] on div "Text code" at bounding box center [336, 440] width 122 height 16
click at [803, 247] on img at bounding box center [502, 231] width 609 height 503
click at [791, 254] on link at bounding box center [784, 270] width 28 height 59
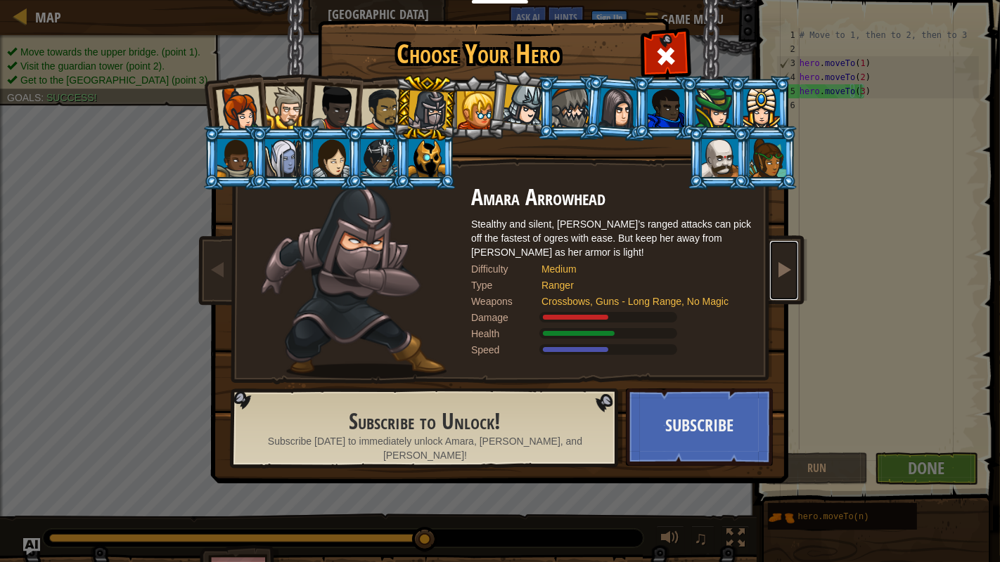
click at [791, 254] on link at bounding box center [784, 270] width 28 height 59
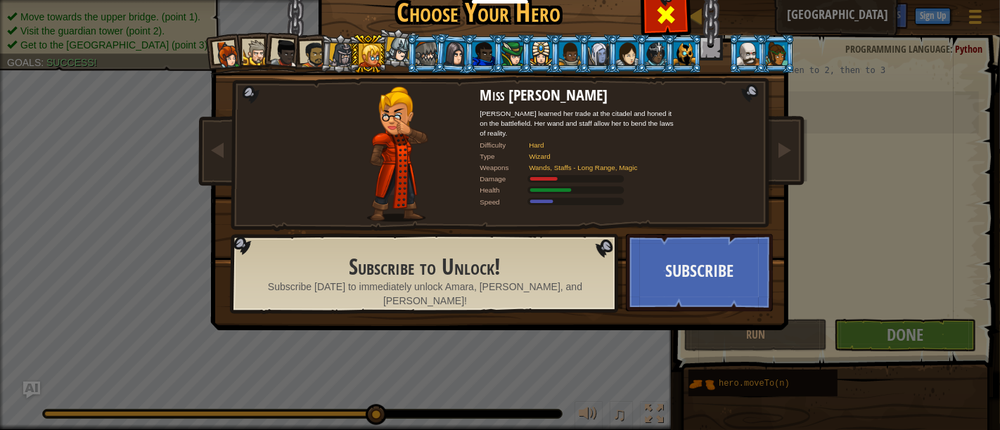
click at [662, 15] on span at bounding box center [665, 15] width 22 height 22
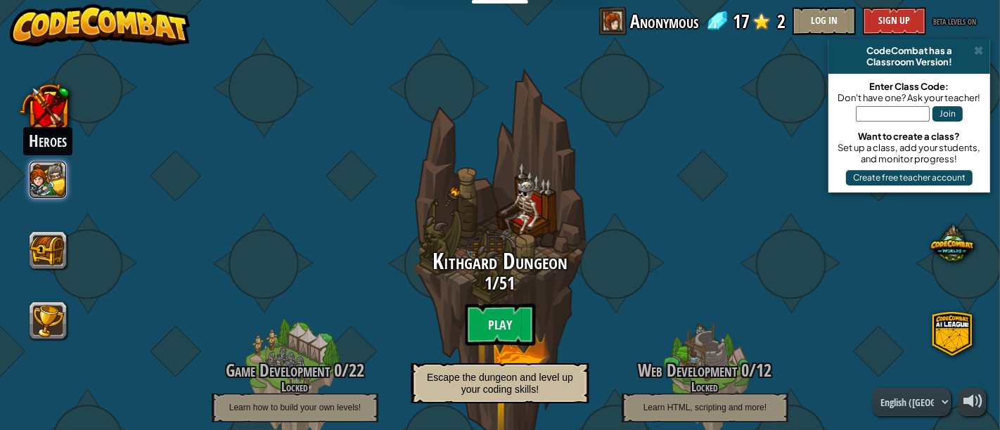
click at [49, 181] on button at bounding box center [49, 180] width 38 height 38
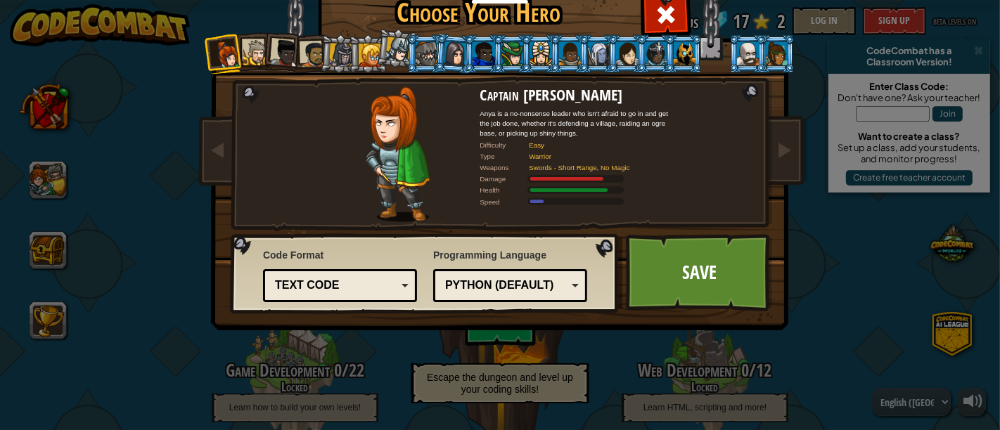
click at [335, 288] on div "Text code" at bounding box center [336, 286] width 122 height 16
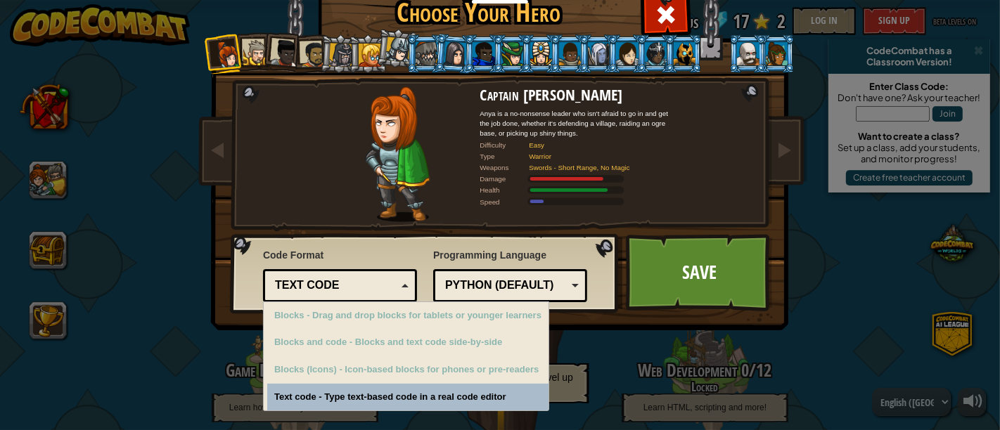
click at [335, 288] on div "Text code" at bounding box center [336, 286] width 122 height 16
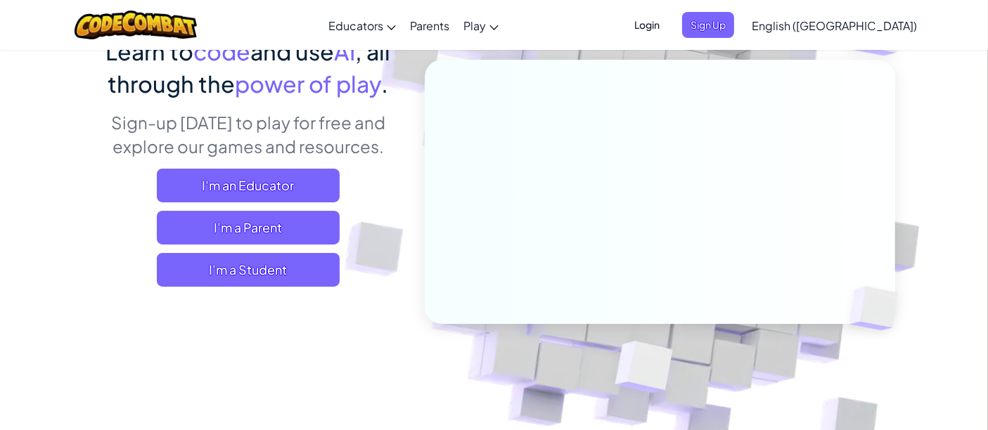
scroll to position [134, 0]
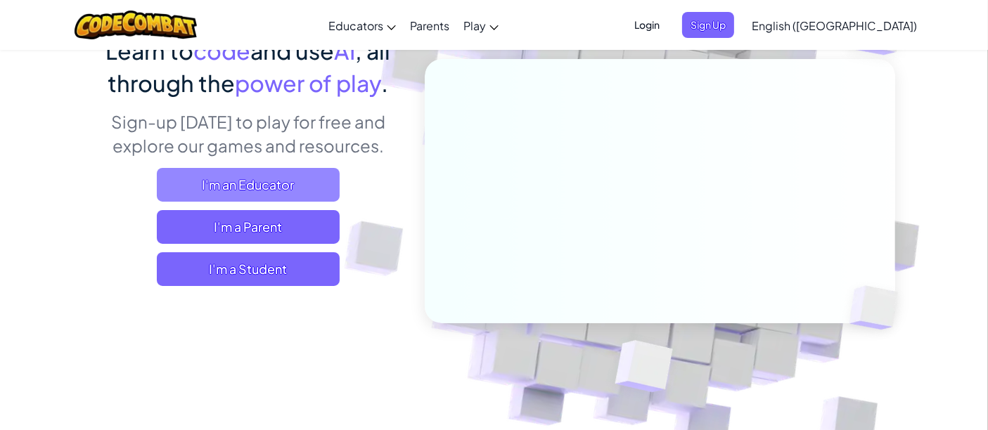
click at [261, 179] on span "I'm an Educator" at bounding box center [248, 185] width 183 height 34
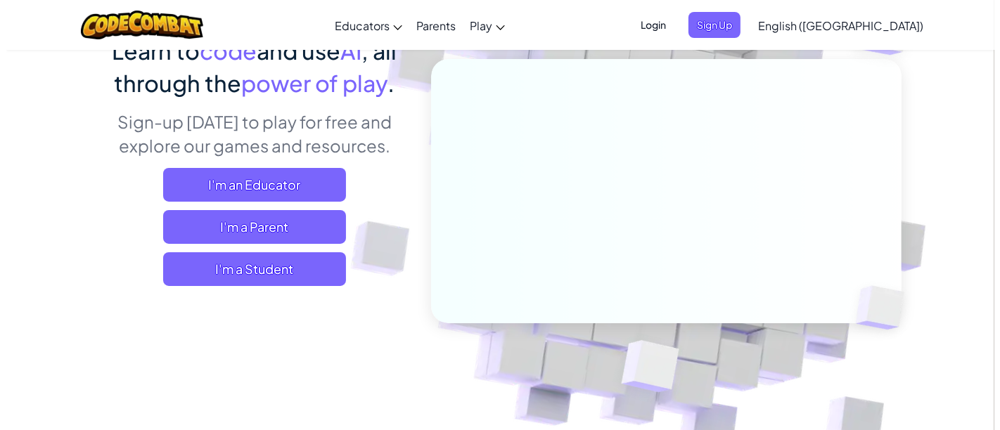
scroll to position [0, 0]
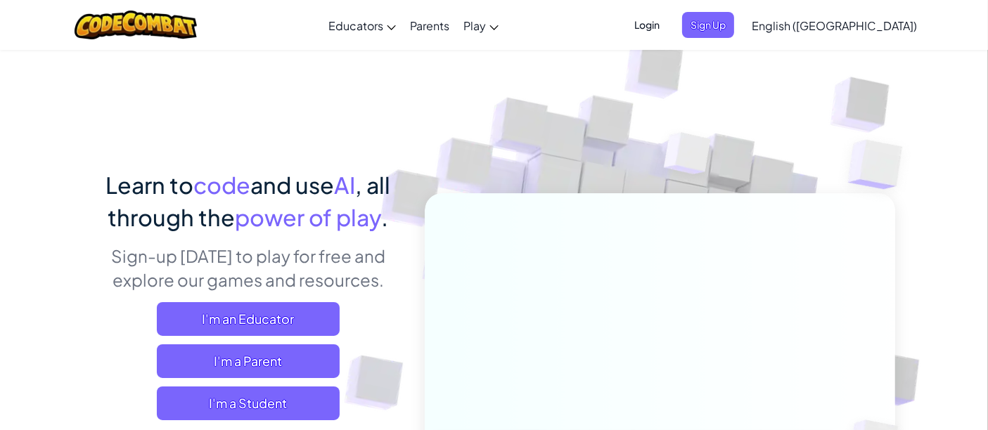
click at [668, 33] on span "Login" at bounding box center [647, 25] width 42 height 26
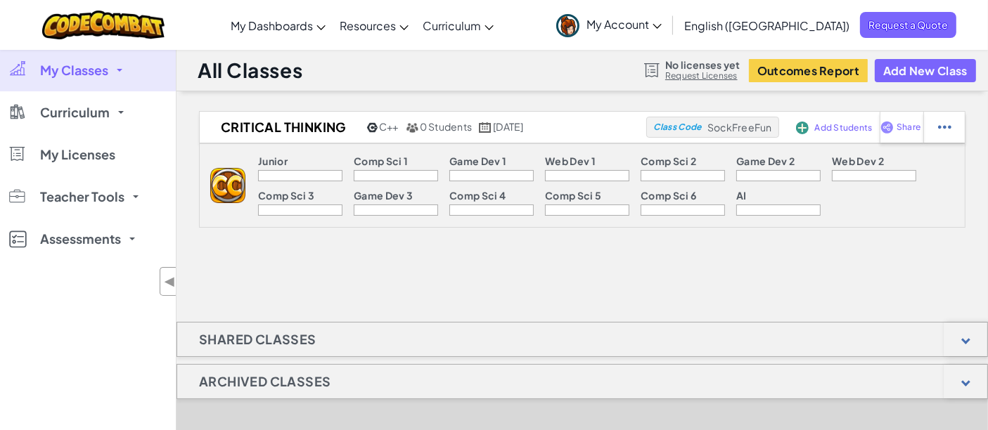
click at [290, 170] on div at bounding box center [300, 175] width 84 height 11
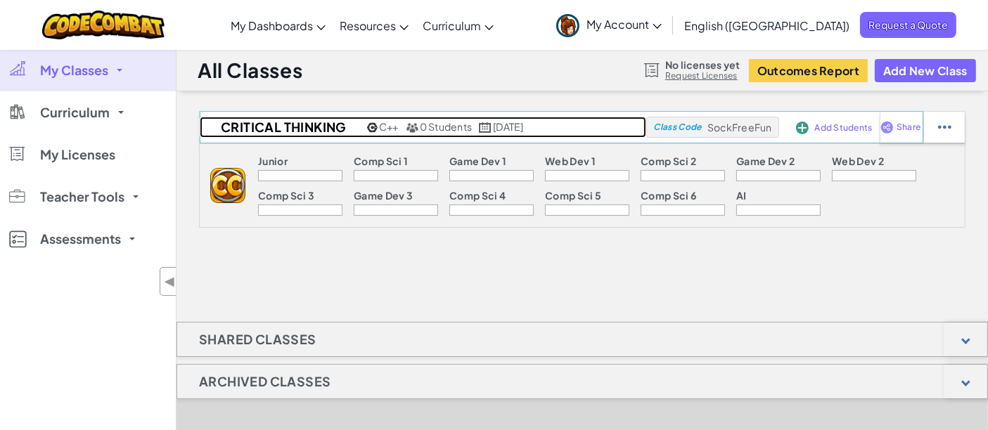
click at [387, 124] on span "C++" at bounding box center [389, 126] width 20 height 13
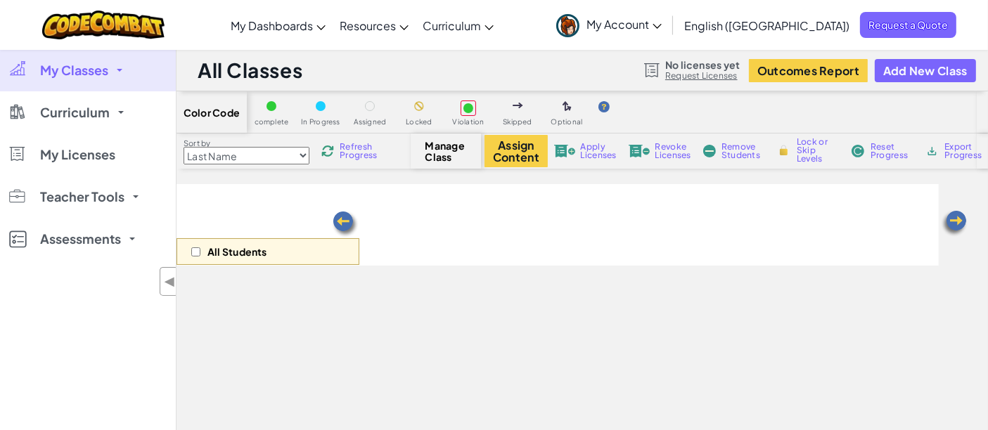
select select "560f1a9f22961295f9427742"
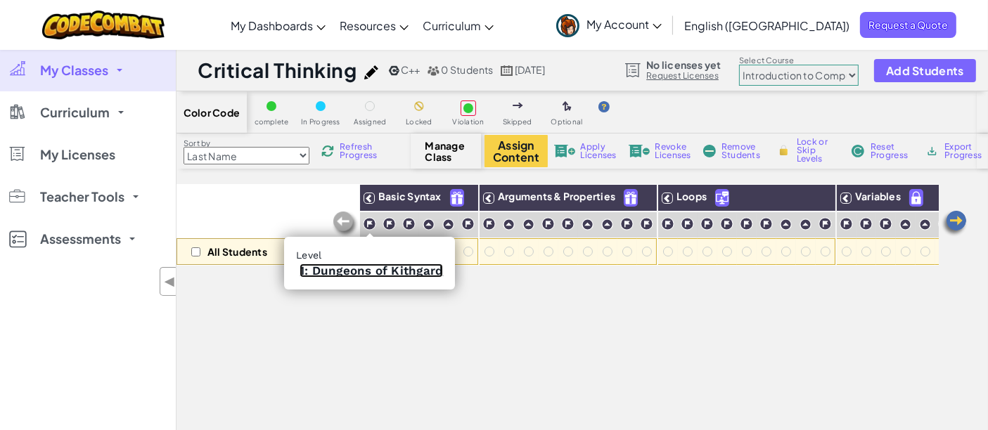
click at [371, 269] on link "1: Dungeons of Kithgard" at bounding box center [370, 271] width 143 height 14
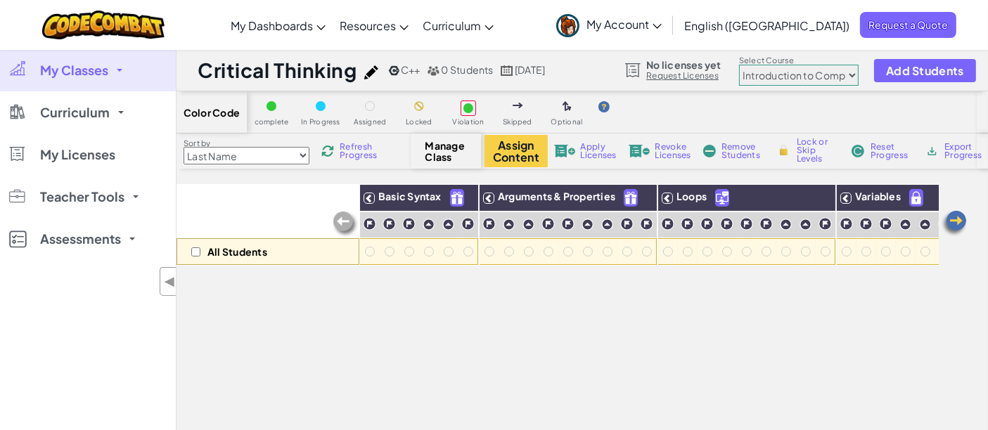
click at [361, 153] on span "Refresh Progress" at bounding box center [362, 151] width 44 height 17
click at [532, 149] on button "Assign Content" at bounding box center [515, 151] width 63 height 32
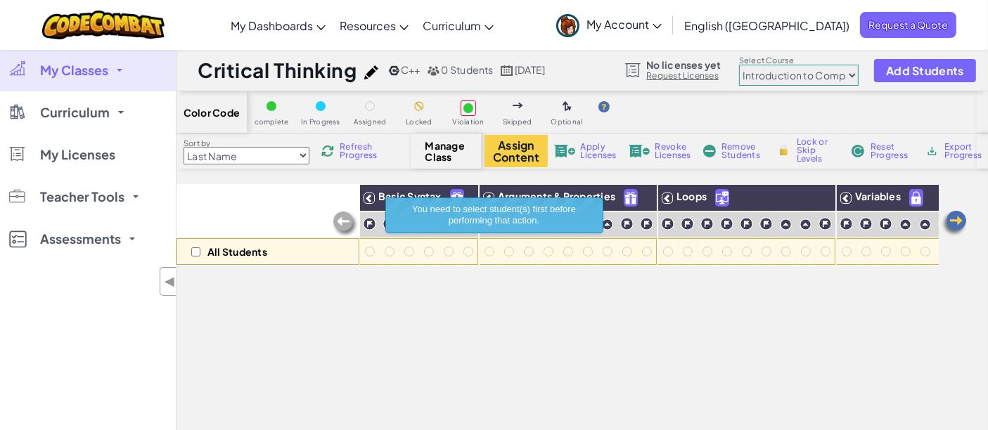
click at [391, 344] on div "All Students Basic Syntax Arguments & Properties Loops Variables" at bounding box center [557, 381] width 762 height 394
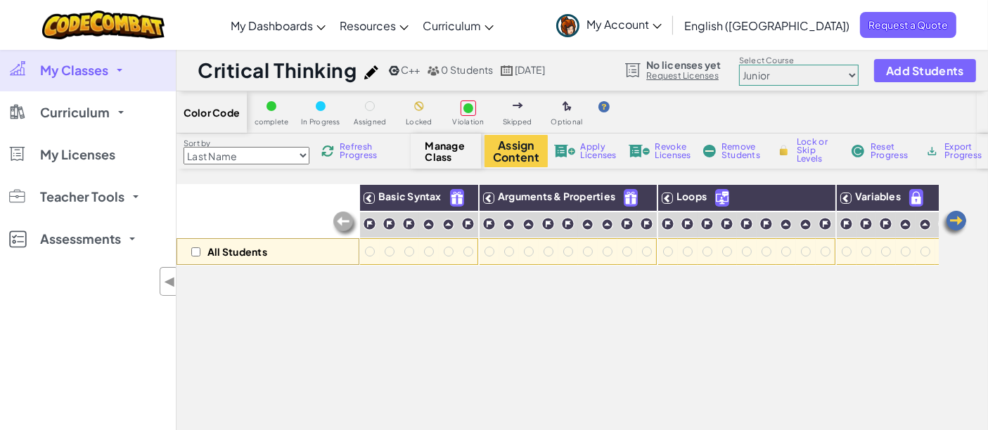
click at [283, 150] on select "Last Name first Name Progress (High to Low) Progress (Low to Hight)" at bounding box center [246, 156] width 126 height 18
click at [796, 70] on select "Junior Introduction to Computer Science Game Development 1 Web Development 1 Co…" at bounding box center [799, 75] width 120 height 21
click at [739, 65] on select "Junior Introduction to Computer Science Game Development 1 Web Development 1 Co…" at bounding box center [799, 75] width 120 height 21
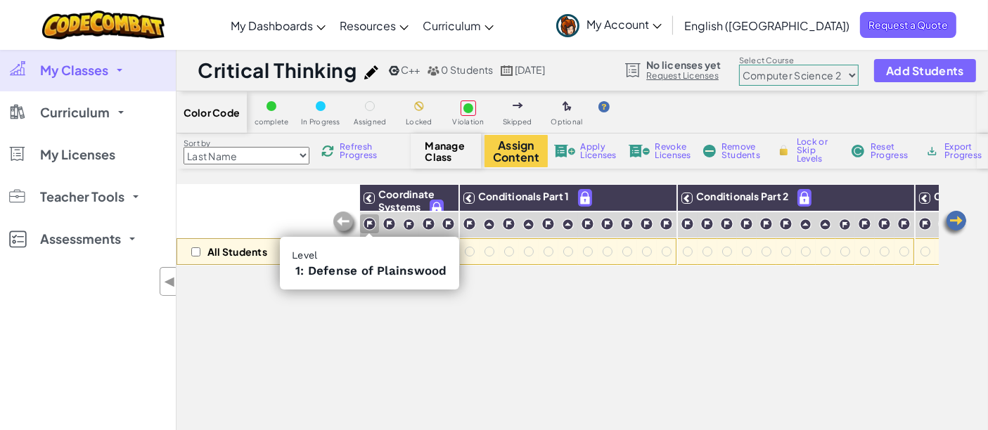
click at [369, 228] on img at bounding box center [369, 223] width 13 height 13
click at [368, 228] on img at bounding box center [369, 223] width 13 height 13
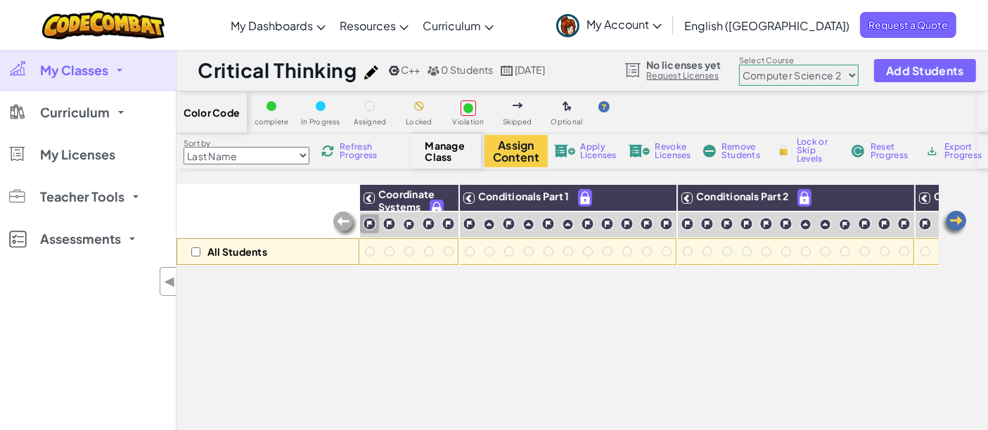
click at [368, 228] on img at bounding box center [369, 223] width 13 height 13
click at [367, 254] on div at bounding box center [370, 252] width 10 height 10
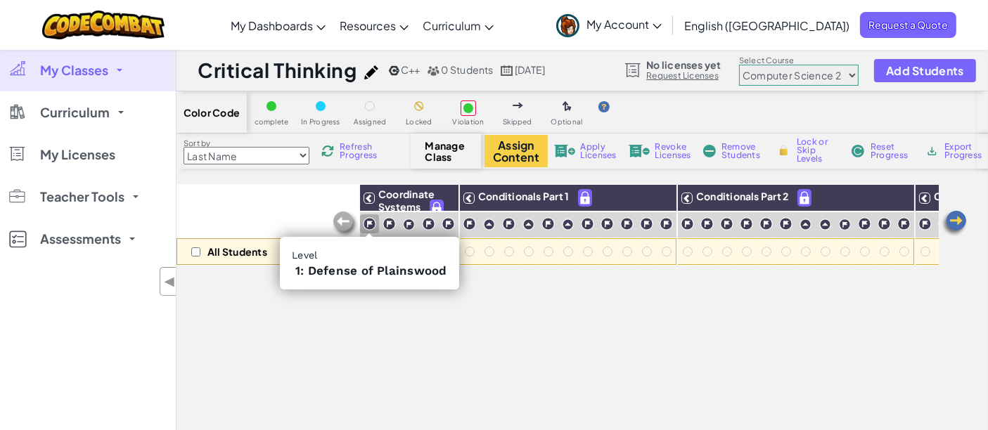
click at [369, 221] on img at bounding box center [369, 223] width 13 height 13
click at [366, 225] on img at bounding box center [369, 223] width 13 height 13
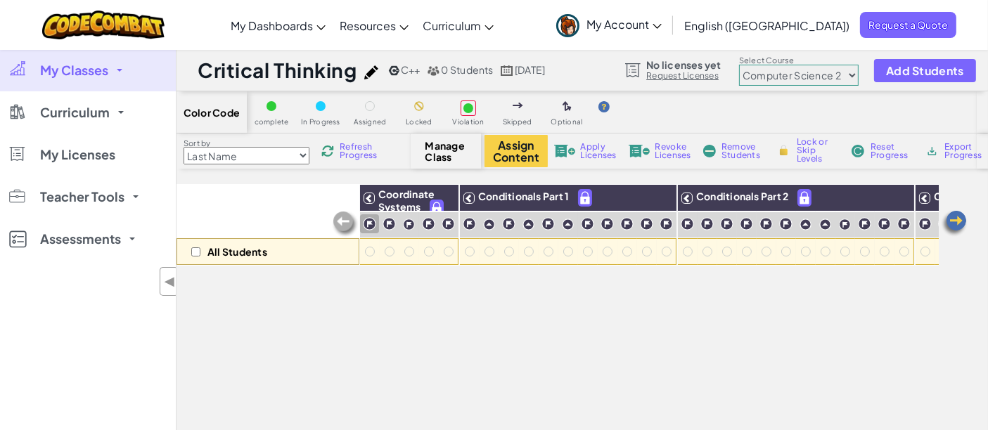
click at [366, 225] on img at bounding box center [369, 223] width 13 height 13
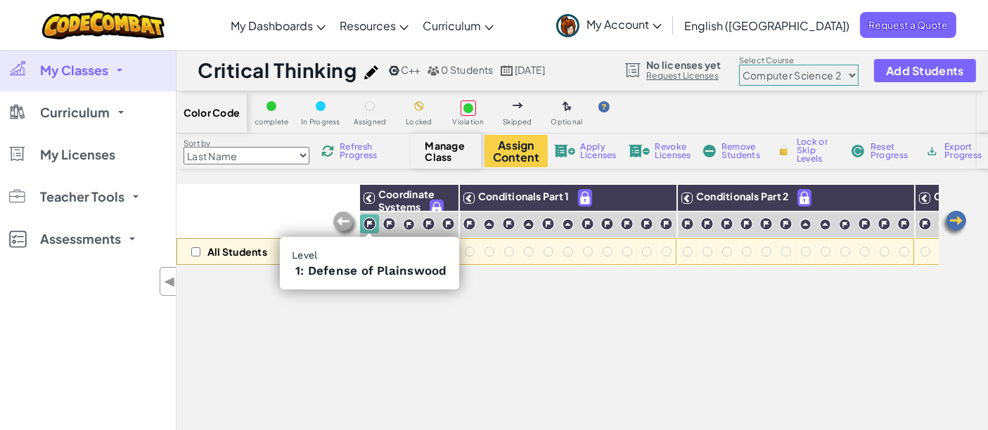
click at [367, 226] on img at bounding box center [369, 223] width 13 height 13
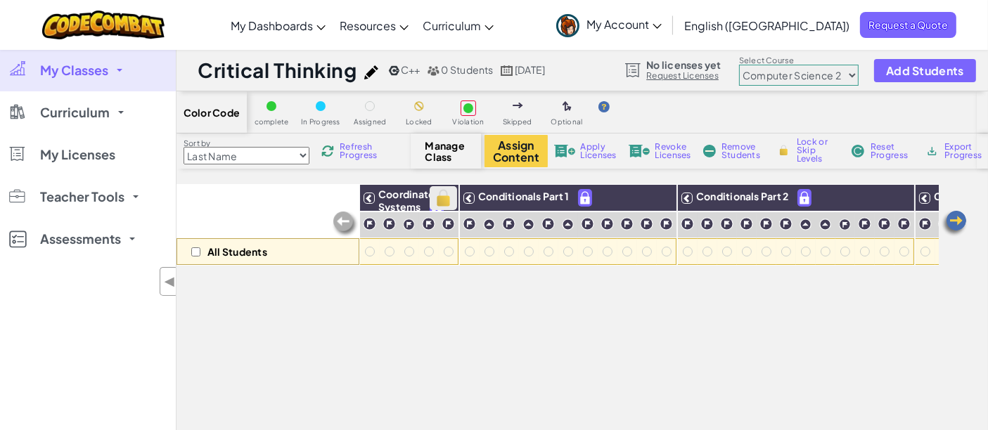
click at [444, 195] on img at bounding box center [443, 198] width 25 height 21
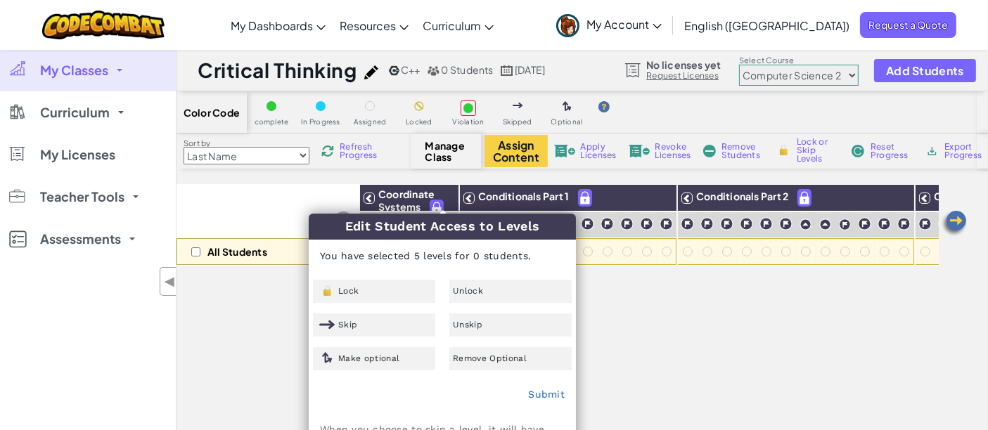
click at [291, 188] on div "All Students" at bounding box center [267, 225] width 183 height 82
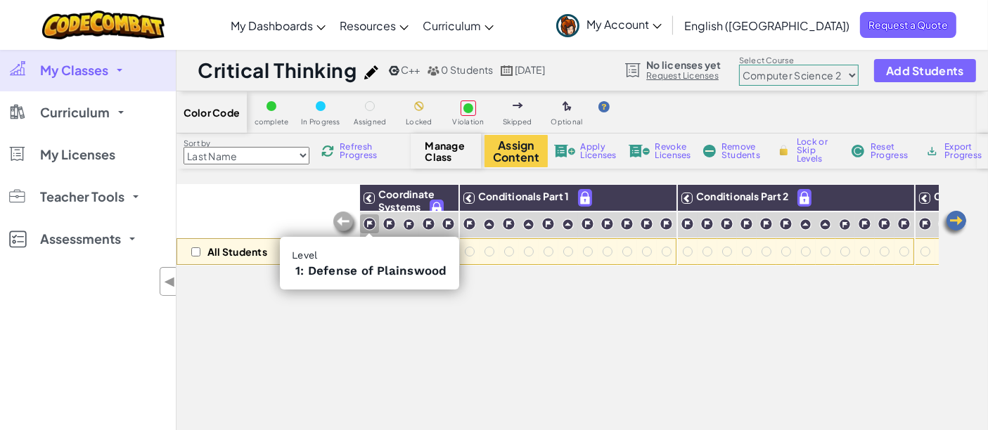
click at [375, 224] on img at bounding box center [369, 223] width 13 height 13
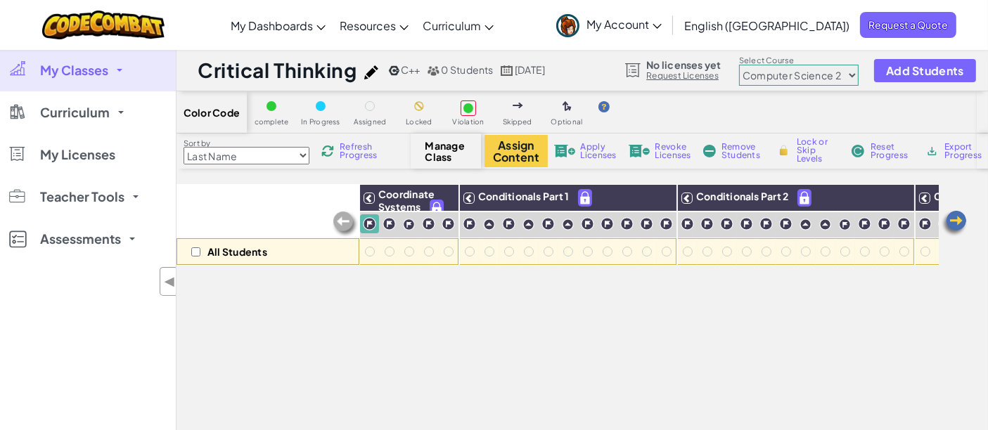
click at [375, 224] on img at bounding box center [369, 223] width 13 height 13
click at [272, 113] on div at bounding box center [271, 105] width 15 height 15
click at [448, 153] on span "Manage Class" at bounding box center [445, 151] width 41 height 22
click at [366, 251] on div at bounding box center [370, 252] width 10 height 10
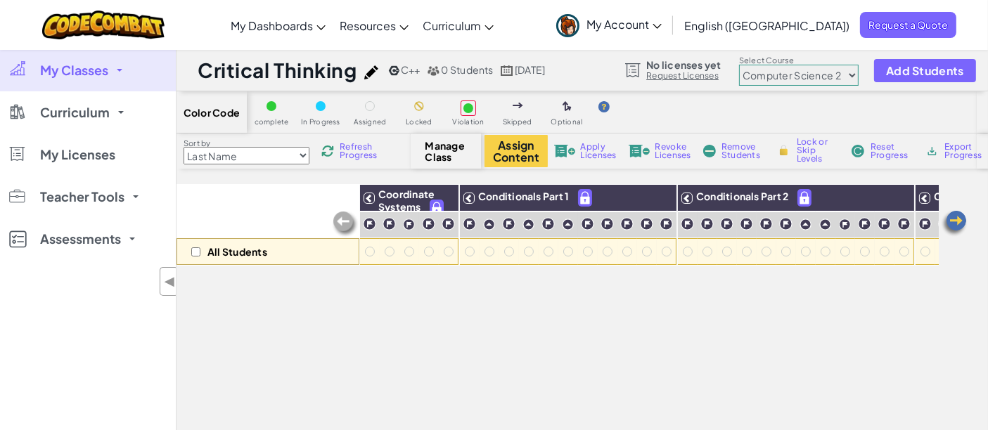
click at [809, 78] on select "Junior Introduction to Computer Science Game Development 1 Web Development 1 Co…" at bounding box center [799, 75] width 120 height 21
click at [739, 65] on select "Junior Introduction to Computer Science Game Development 1 Web Development 1 Co…" at bounding box center [799, 75] width 120 height 21
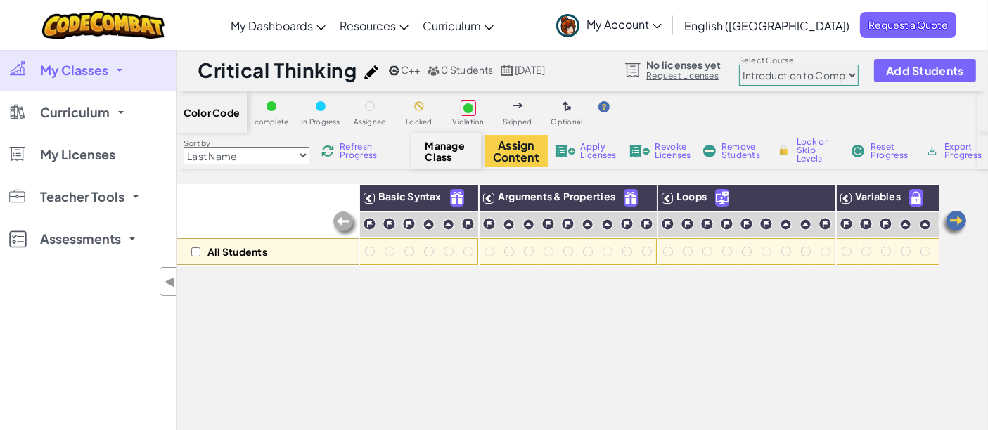
click at [839, 69] on select "Junior Introduction to Computer Science Game Development 1 Web Development 1 Co…" at bounding box center [799, 75] width 120 height 21
click at [739, 65] on select "Junior Introduction to Computer Science Game Development 1 Web Development 1 Co…" at bounding box center [799, 75] width 120 height 21
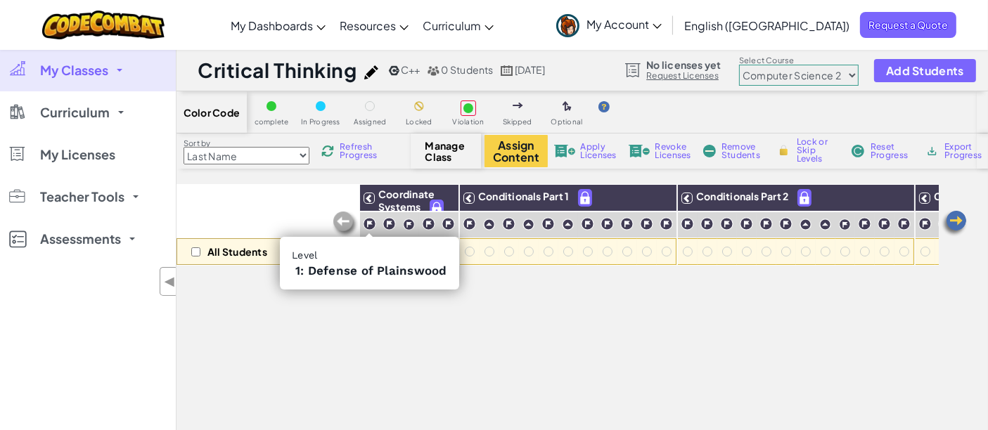
click at [366, 271] on span "1: Defense of Plainswood" at bounding box center [371, 271] width 152 height 14
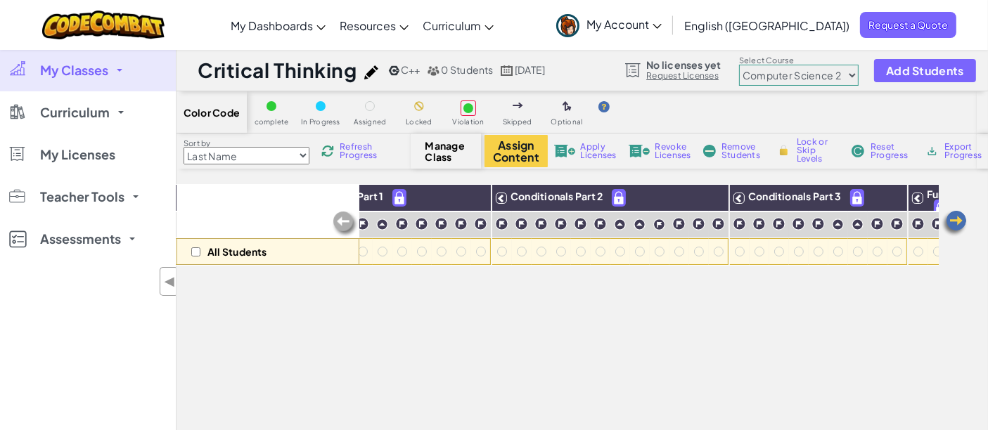
scroll to position [0, 206]
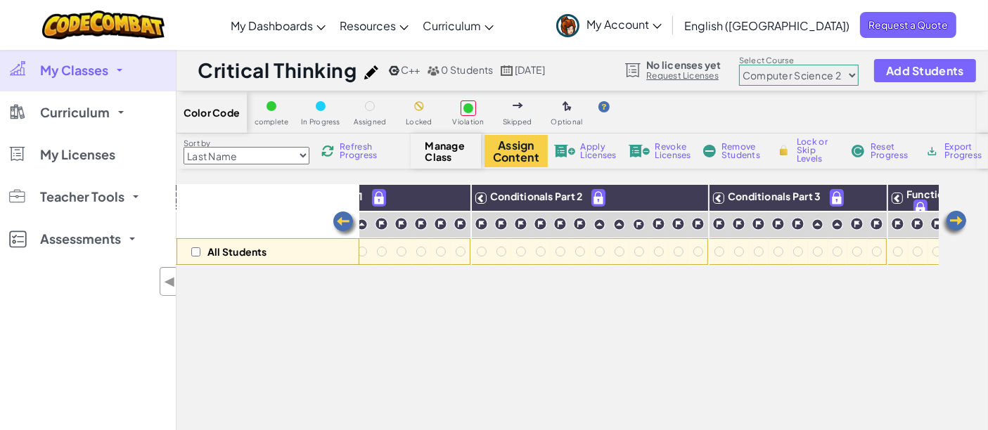
click at [853, 75] on select "Junior Introduction to Computer Science Game Development 1 Web Development 1 Co…" at bounding box center [799, 75] width 120 height 21
select select "560f1a9f22961295f9427742"
click at [739, 65] on select "Junior Introduction to Computer Science Game Development 1 Web Development 1 Co…" at bounding box center [799, 75] width 120 height 21
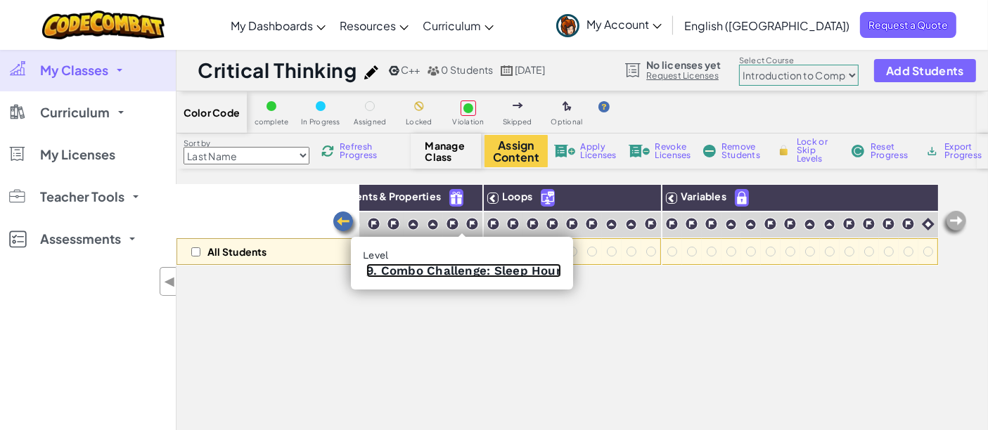
click at [460, 271] on link "9. Combo Challenge: Sleep Hour" at bounding box center [463, 271] width 195 height 14
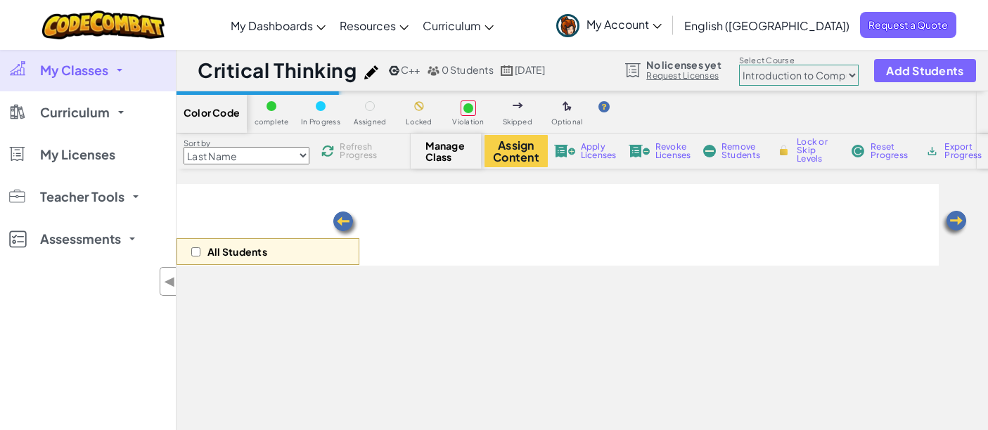
select select "560f1a9f22961295f9427742"
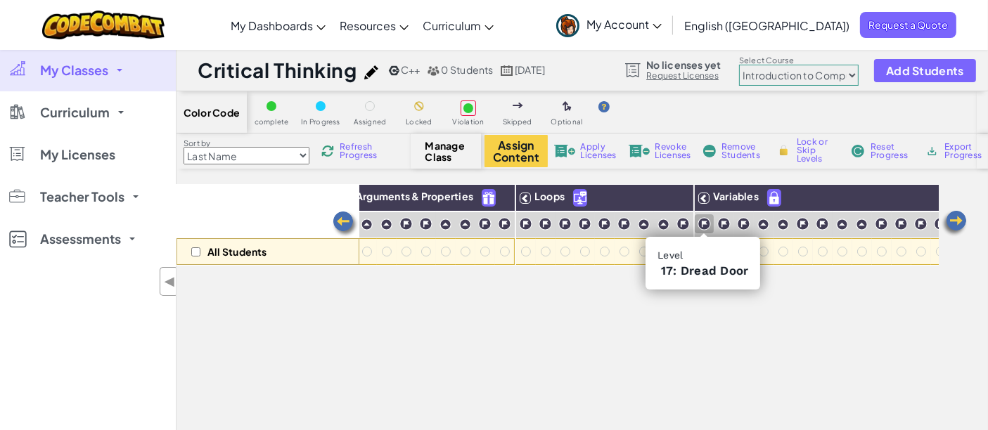
scroll to position [0, 184]
